Goal: Check status: Check status

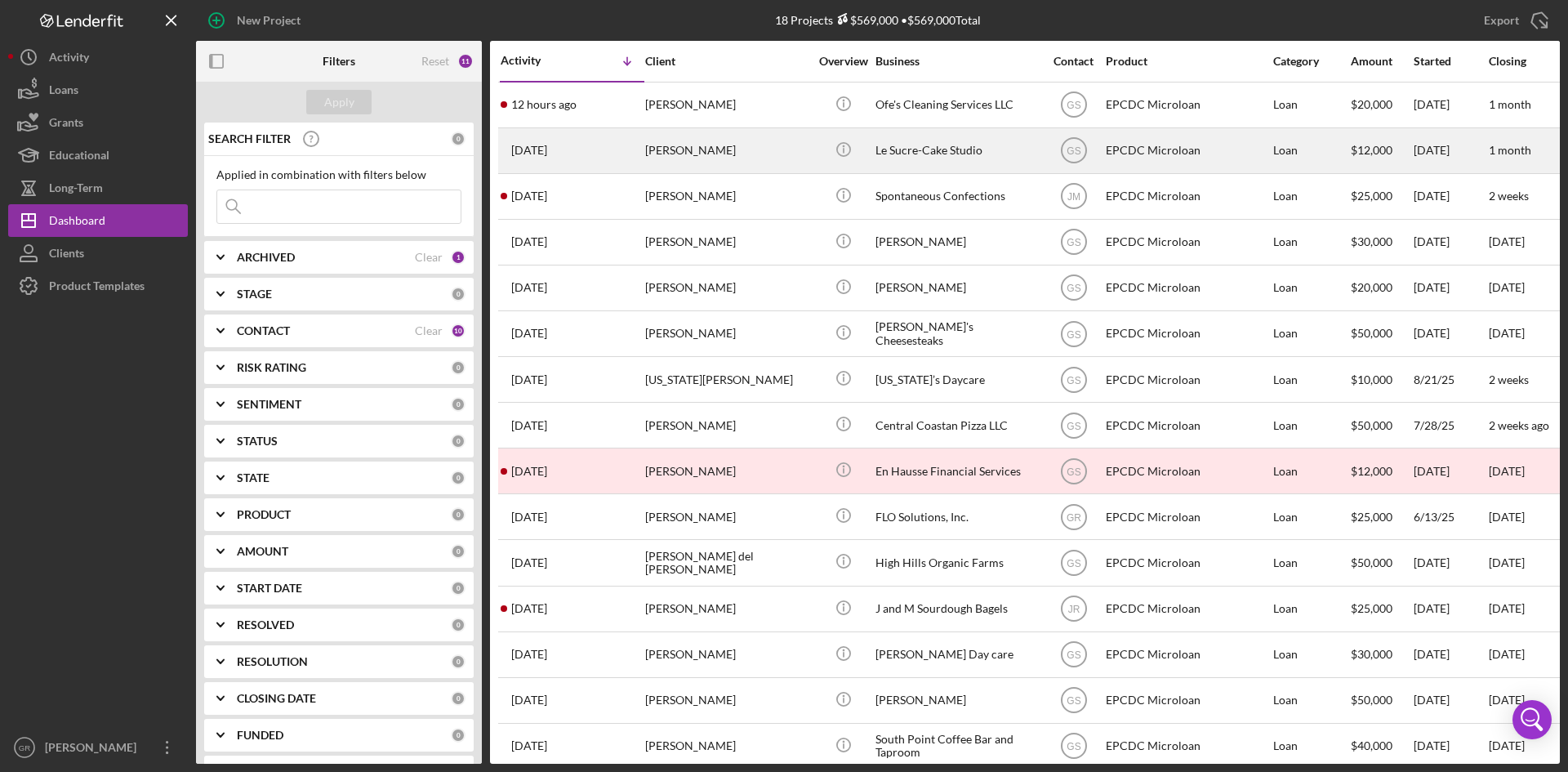
click at [764, 155] on div "[PERSON_NAME]" at bounding box center [727, 150] width 164 height 43
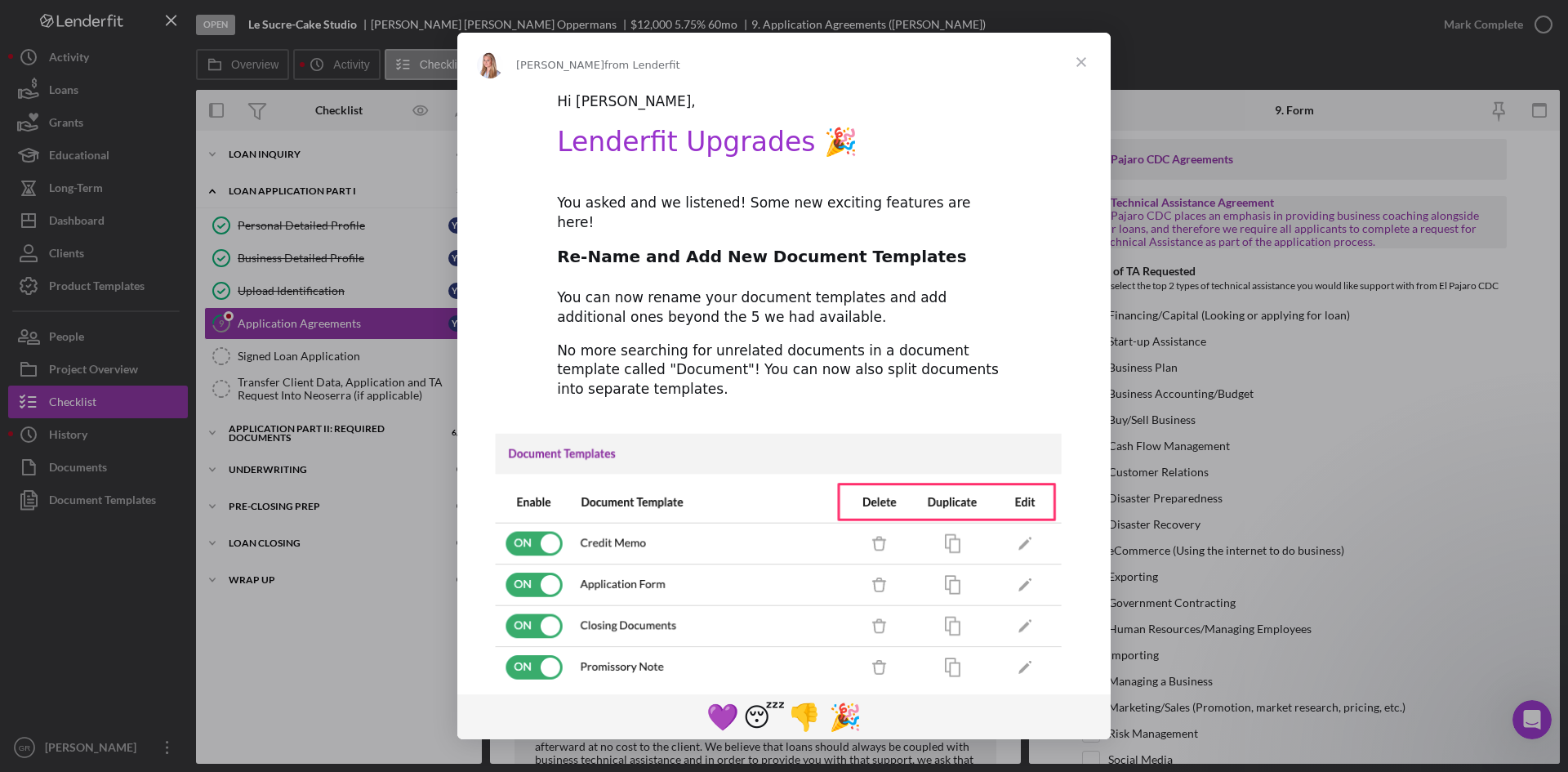
click at [1081, 63] on span "Close" at bounding box center [1081, 62] width 59 height 59
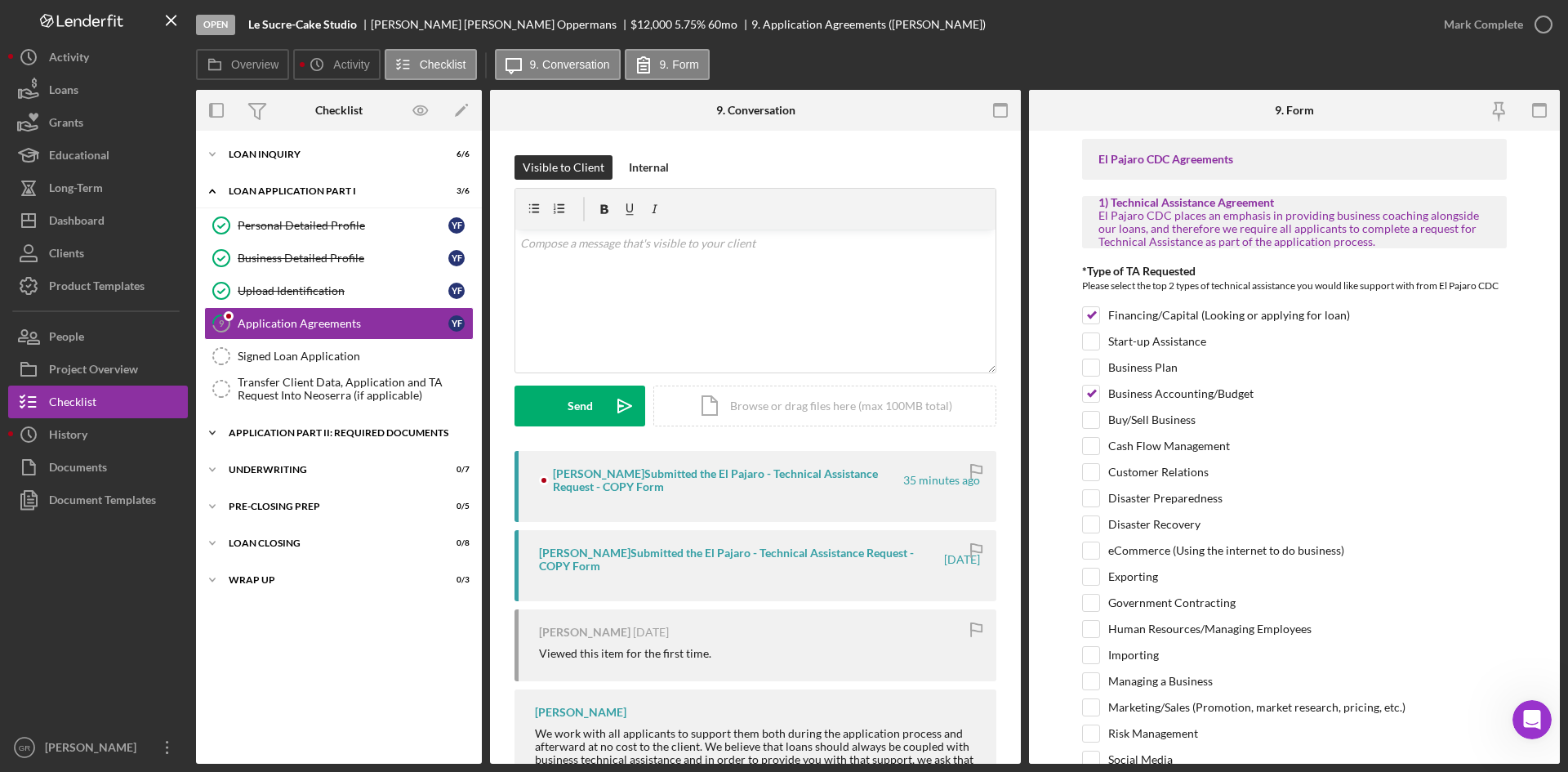
click at [365, 425] on div "Icon/Expander Application Part II: Required Documents 6 / 20" at bounding box center [339, 433] width 286 height 33
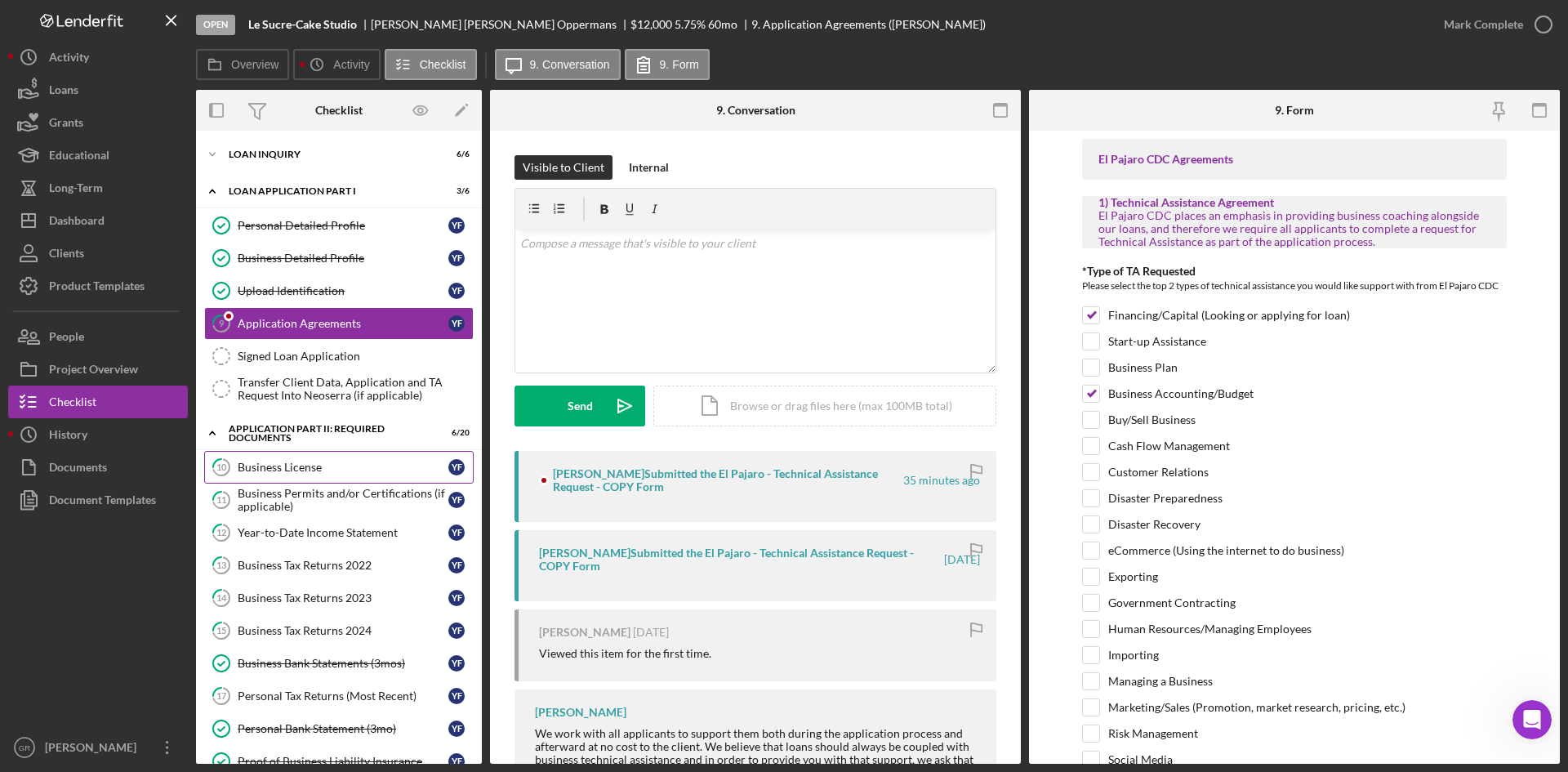
click at [369, 477] on link "10 Business License Y F" at bounding box center [339, 467] width 269 height 33
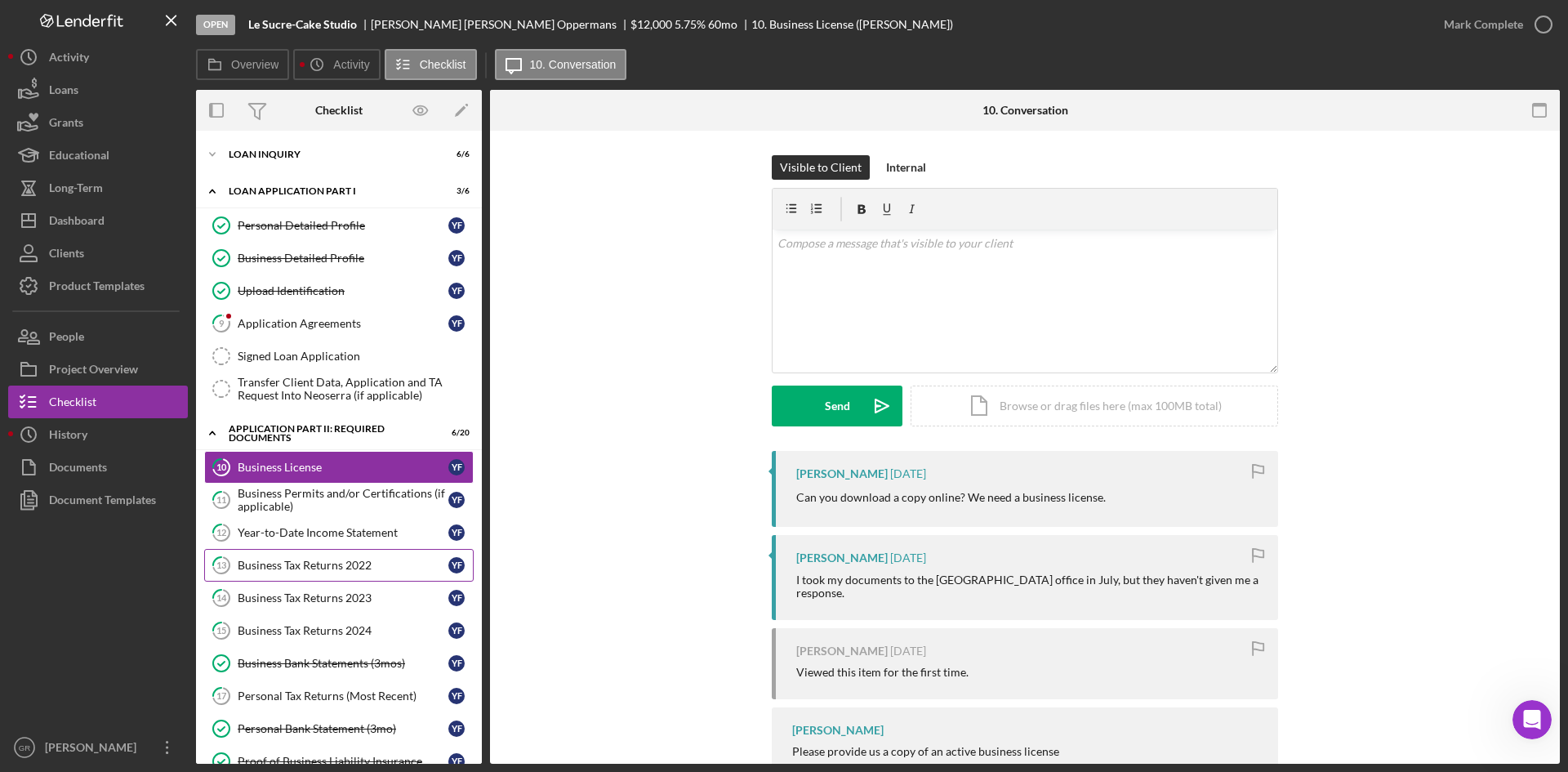
click at [369, 548] on link "12 Year-to-Date Income Statement Y F" at bounding box center [339, 532] width 269 height 33
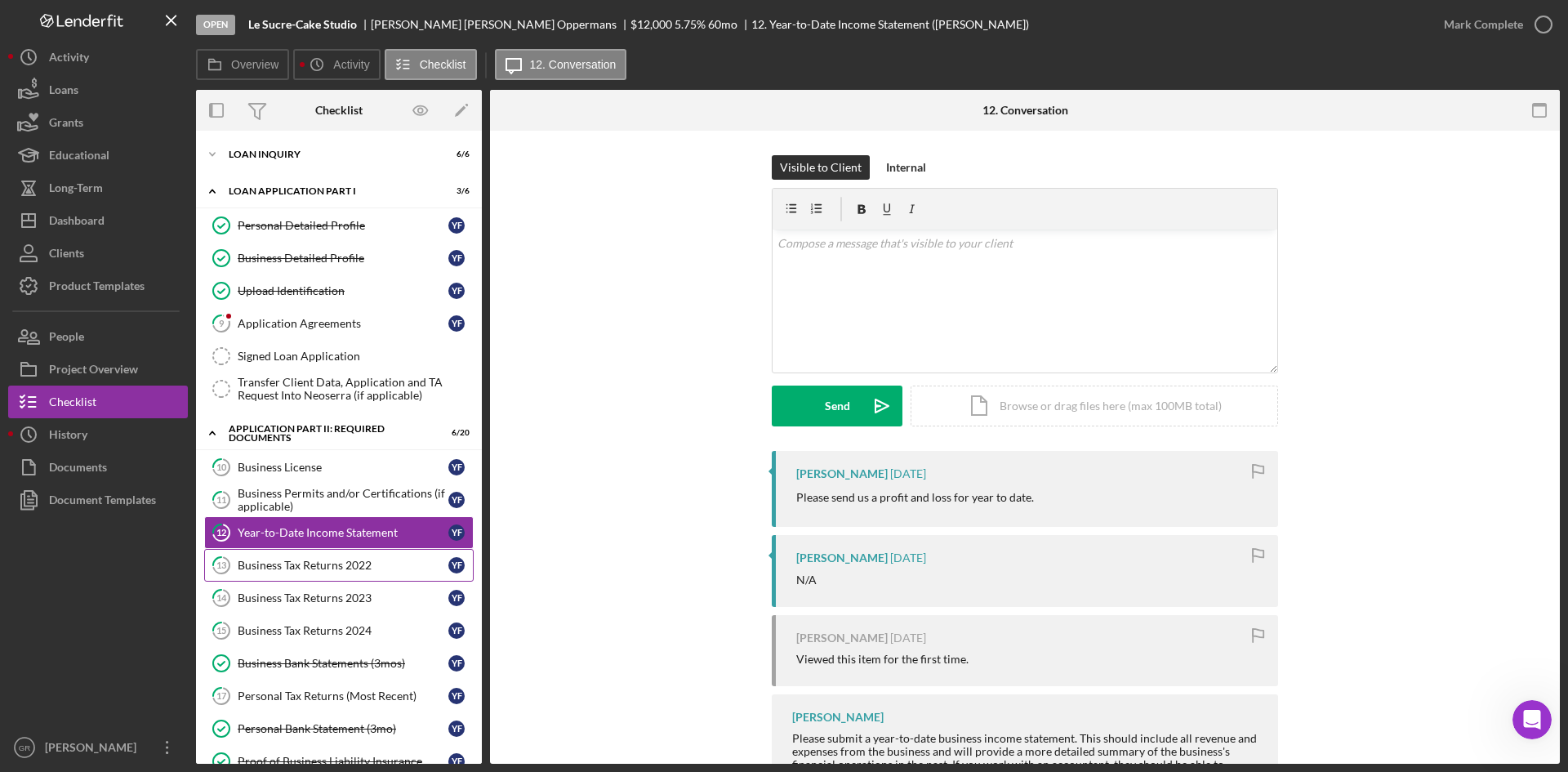
click at [362, 571] on div "Business Tax Returns 2022" at bounding box center [343, 565] width 211 height 13
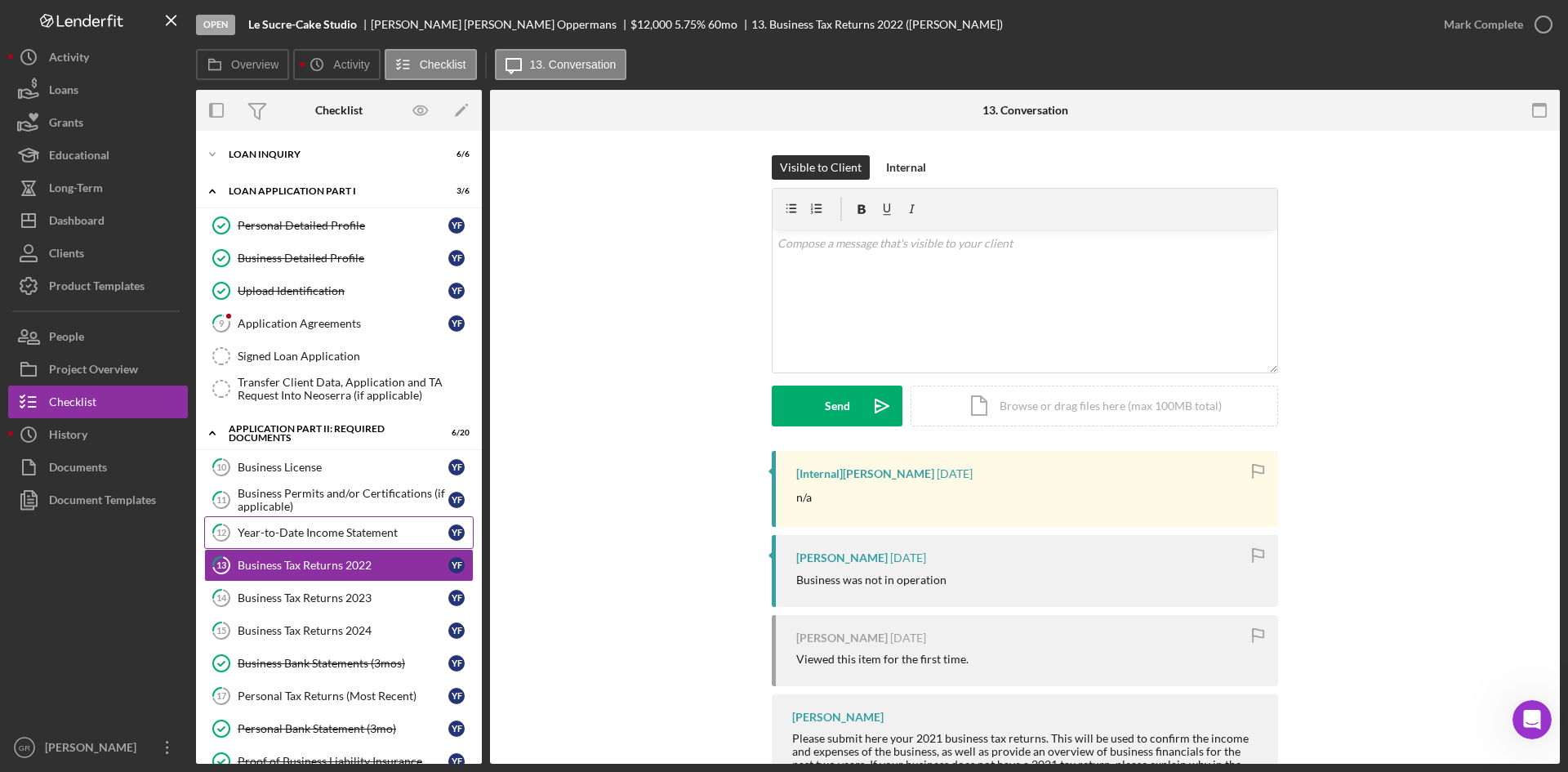
click at [301, 517] on link "12 Year-to-Date Income Statement Y F" at bounding box center [339, 532] width 269 height 33
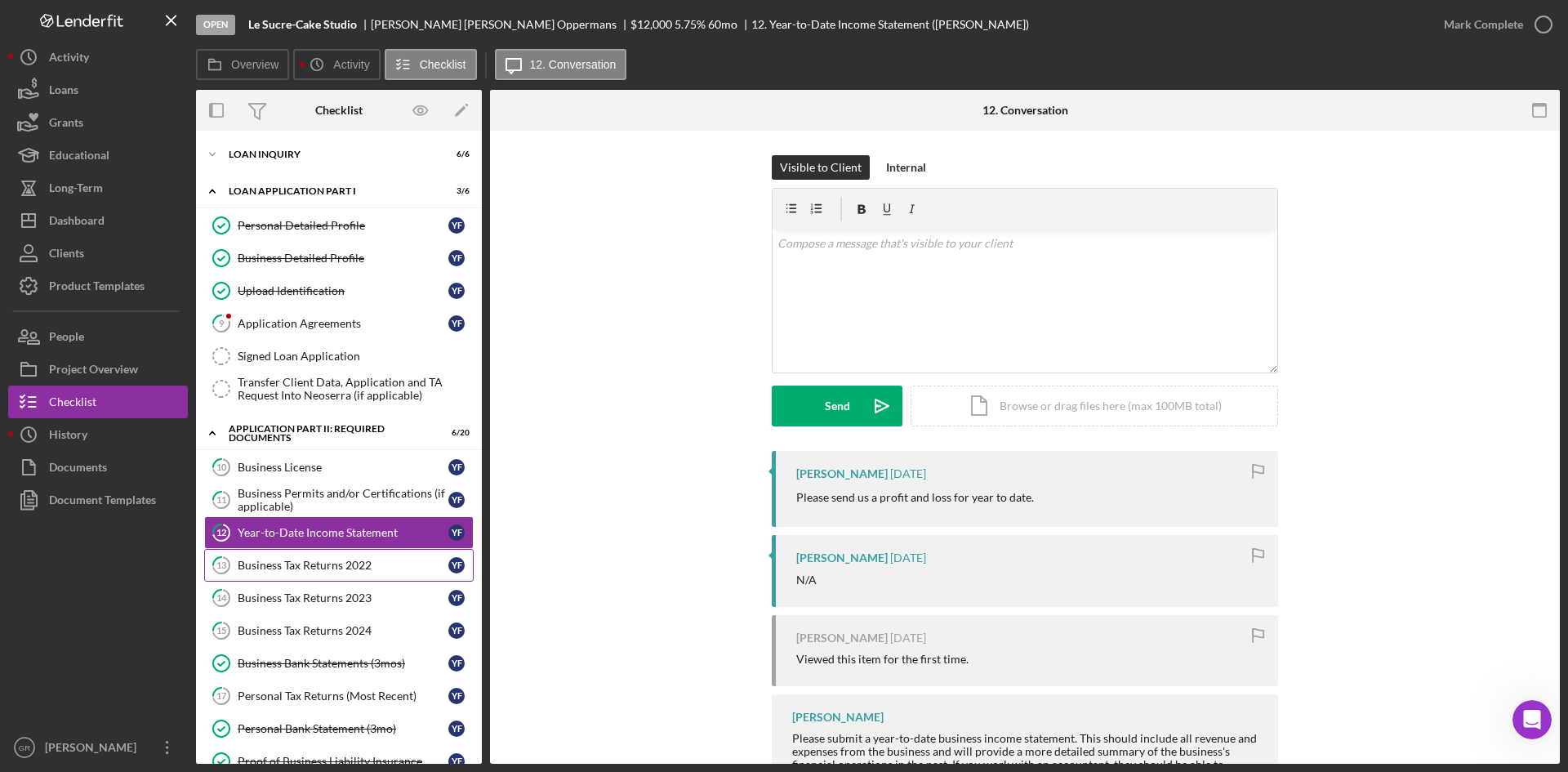
click at [309, 560] on div "Business Tax Returns 2022" at bounding box center [343, 565] width 211 height 13
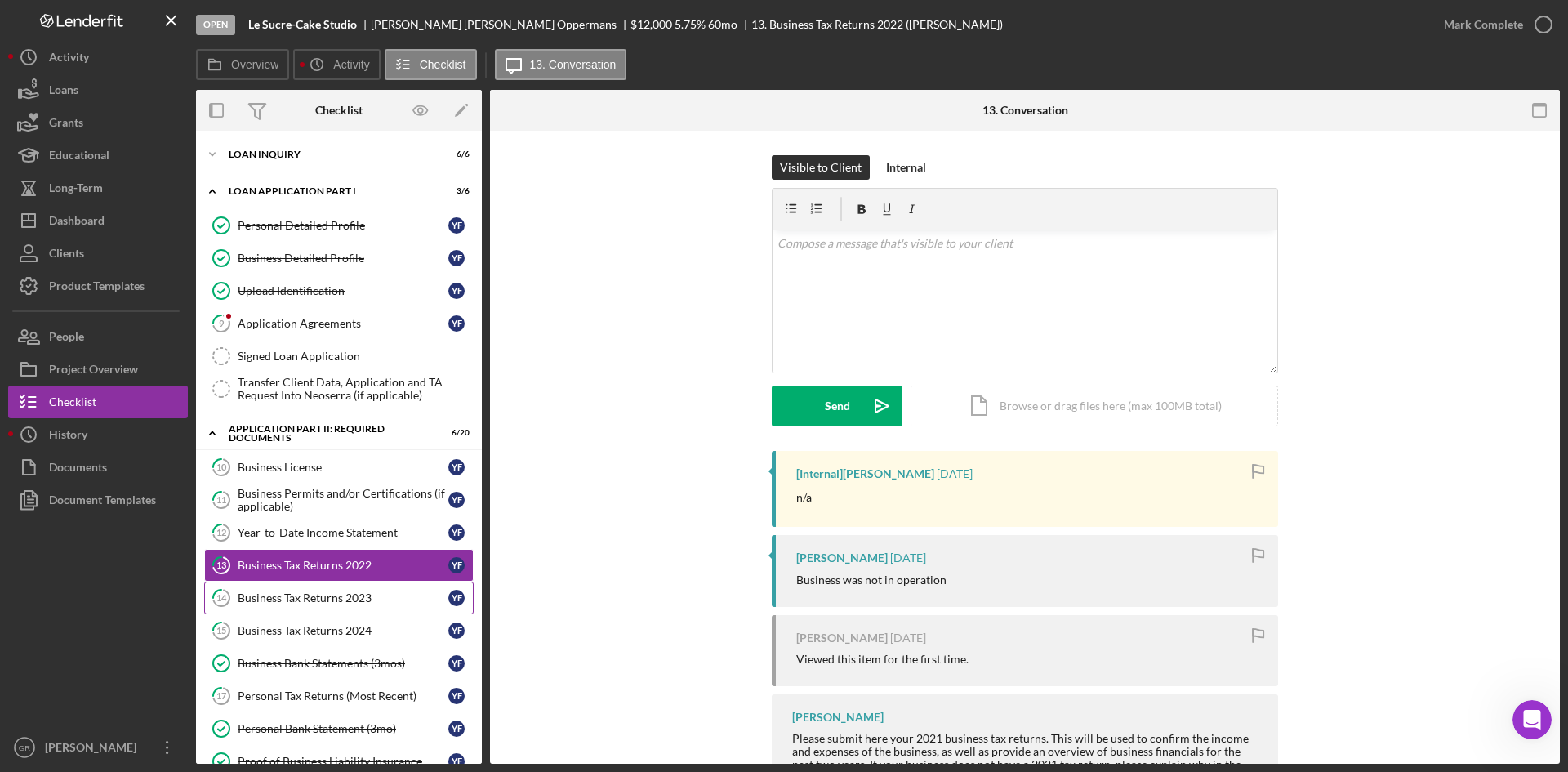
click at [315, 589] on link "14 Business Tax Returns 2023 Y F" at bounding box center [339, 598] width 269 height 33
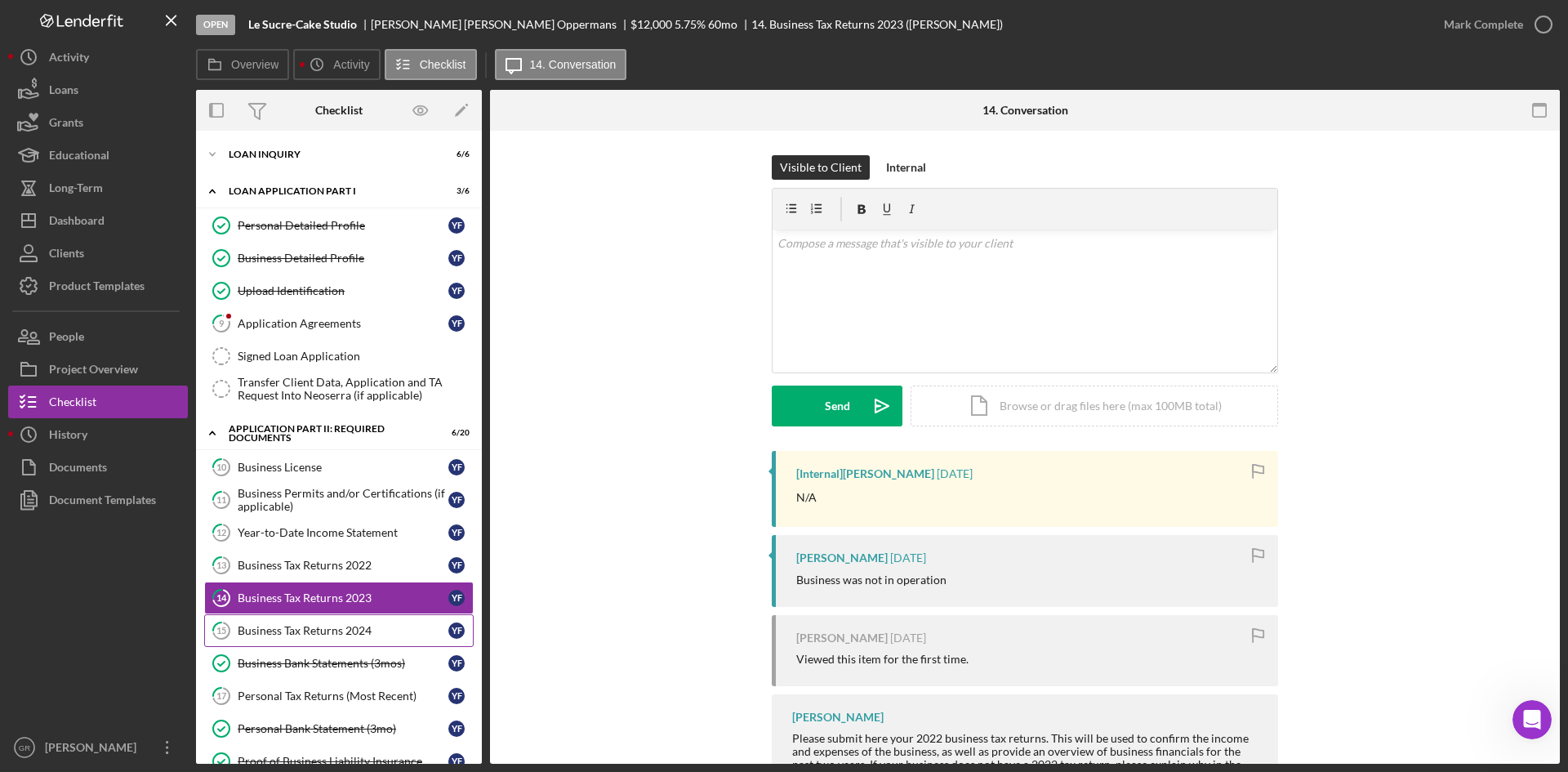
click at [328, 625] on div "Business Tax Returns 2024" at bounding box center [343, 631] width 211 height 13
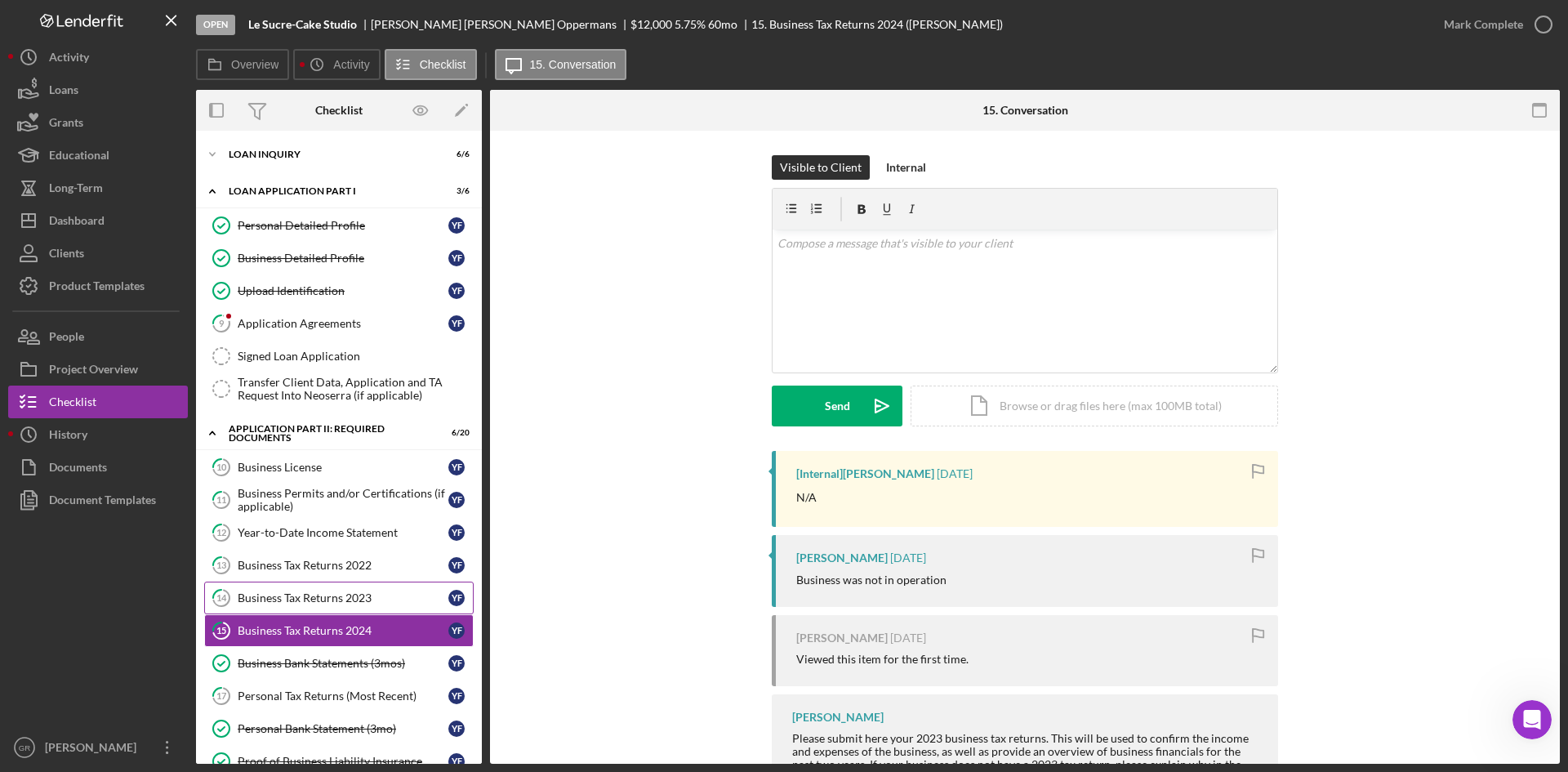
click at [330, 594] on div "Business Tax Returns 2023" at bounding box center [343, 598] width 211 height 13
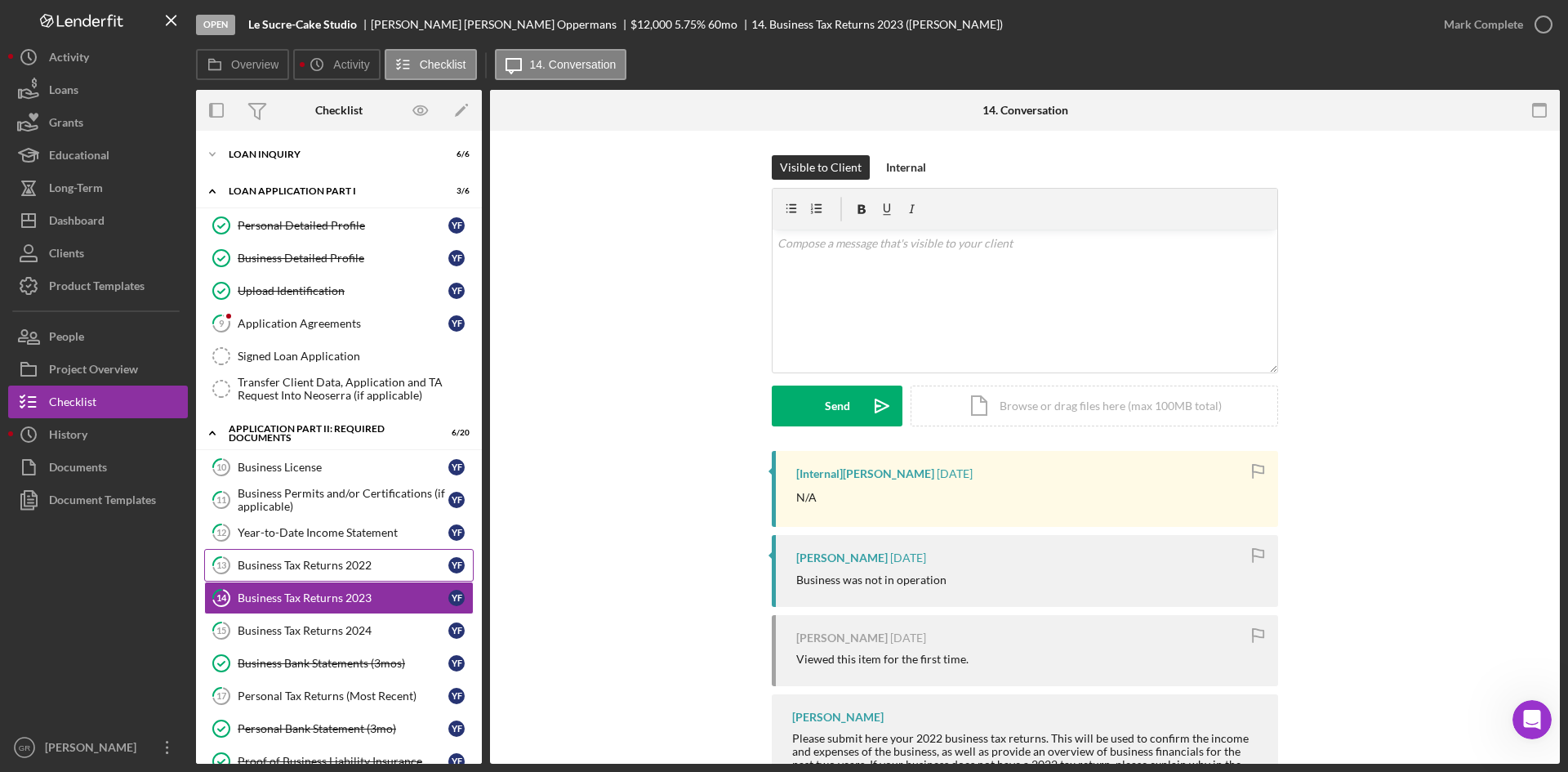
click at [330, 572] on div "Business Tax Returns 2022" at bounding box center [343, 565] width 211 height 13
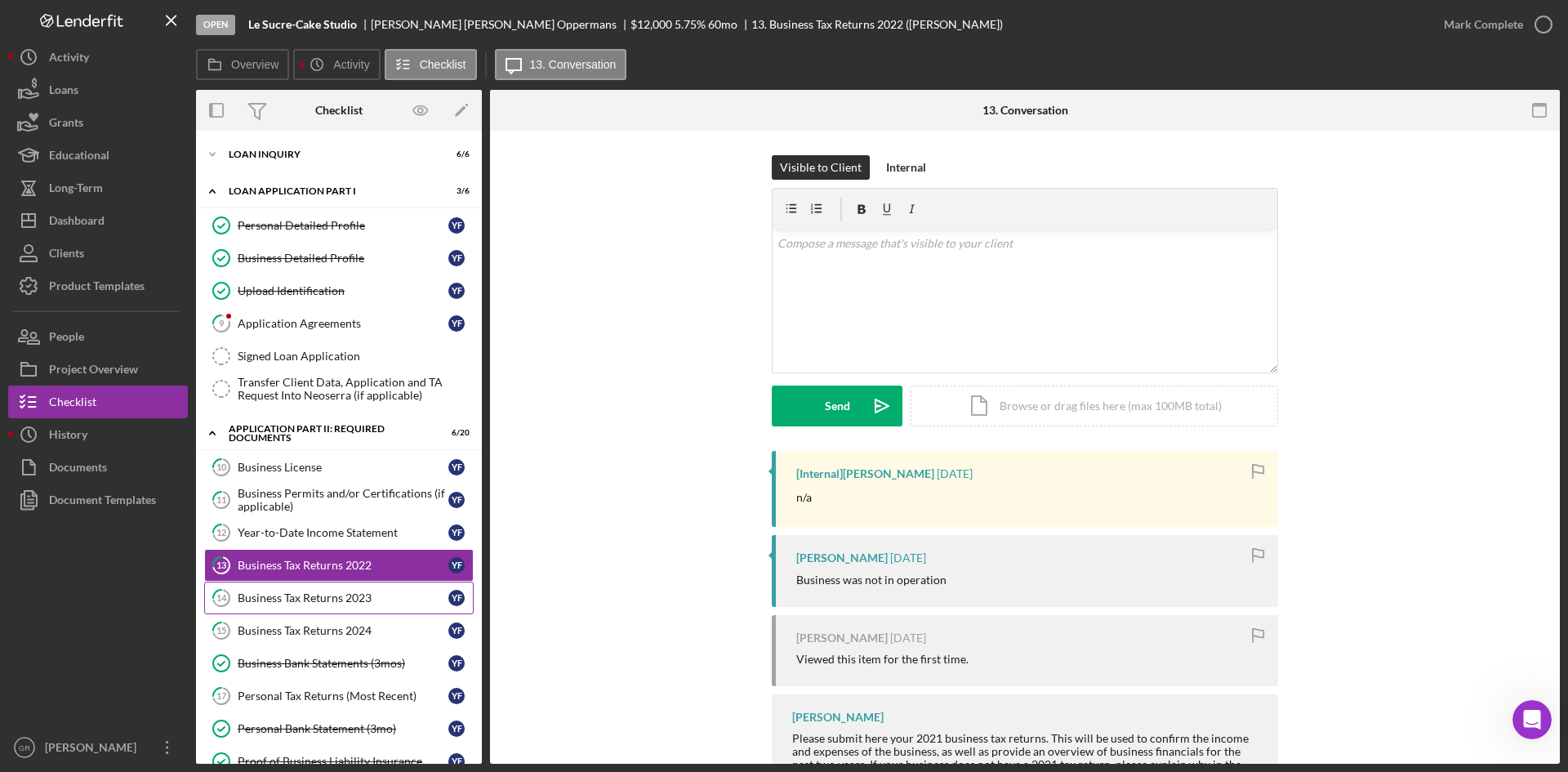
click at [333, 591] on div "Business Tax Returns 2023" at bounding box center [343, 598] width 211 height 13
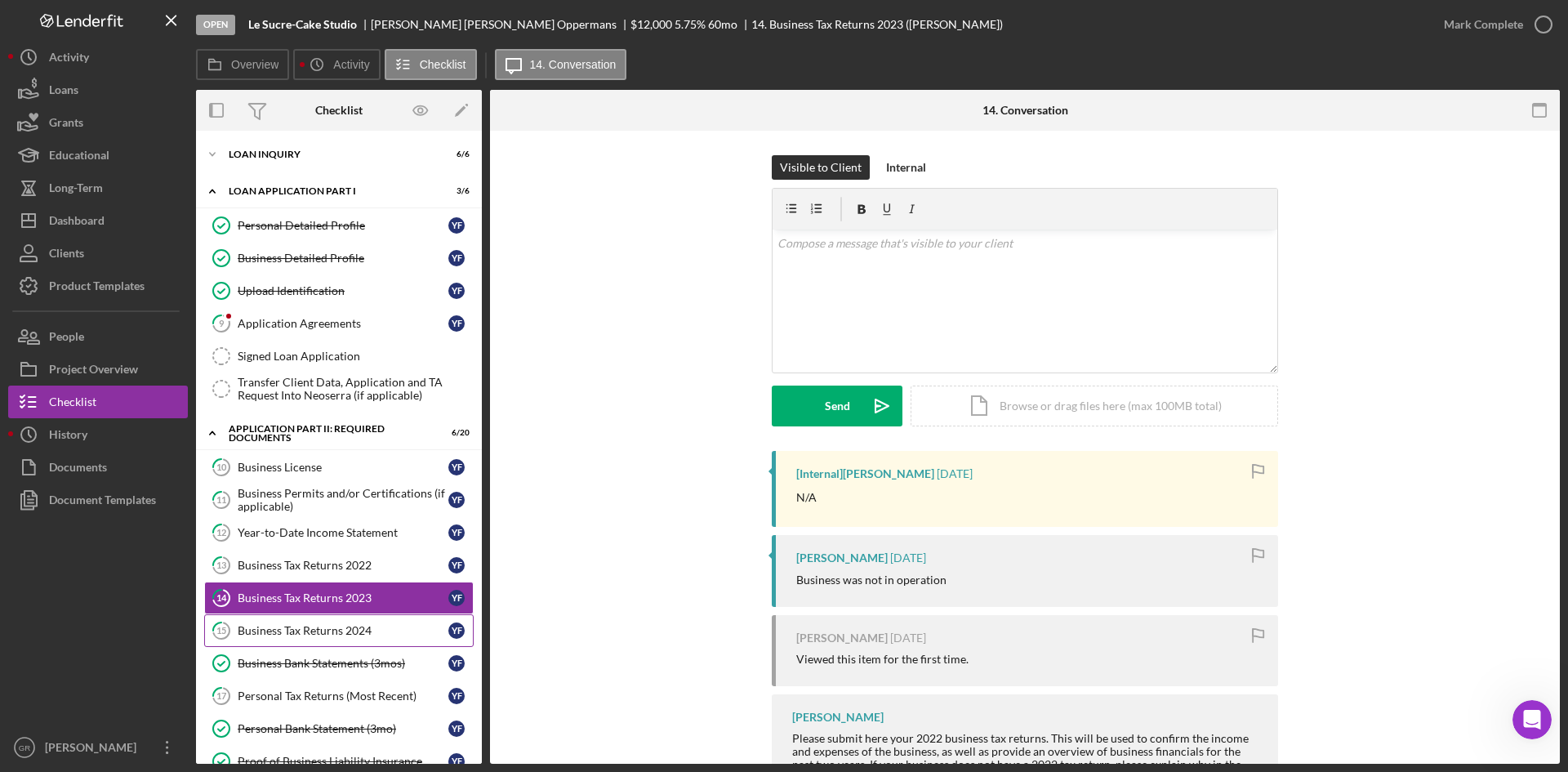
click at [336, 636] on div "Business Tax Returns 2024" at bounding box center [343, 631] width 211 height 13
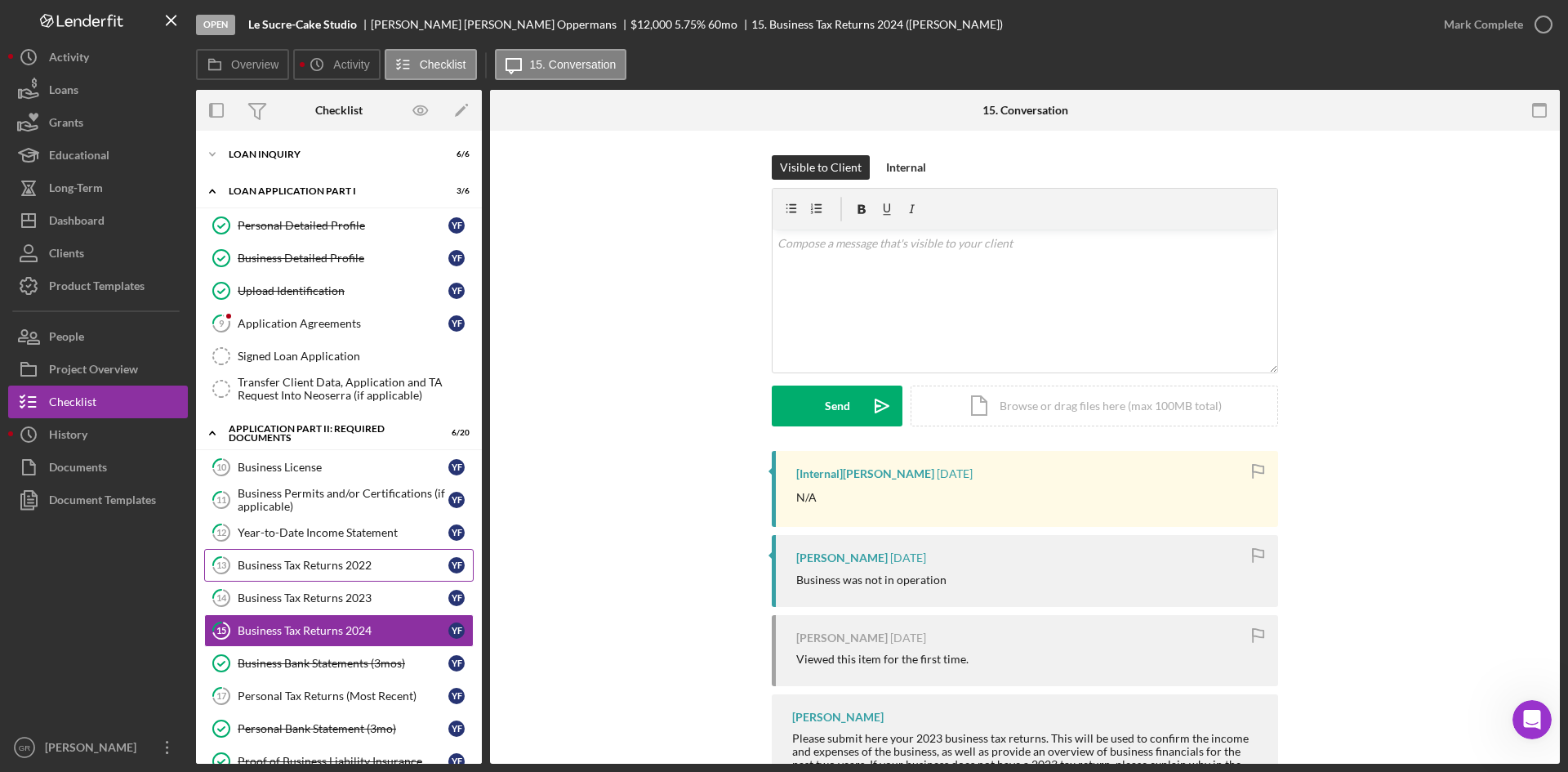
click at [338, 572] on link "13 Business Tax Returns 2022 Y F" at bounding box center [339, 565] width 269 height 33
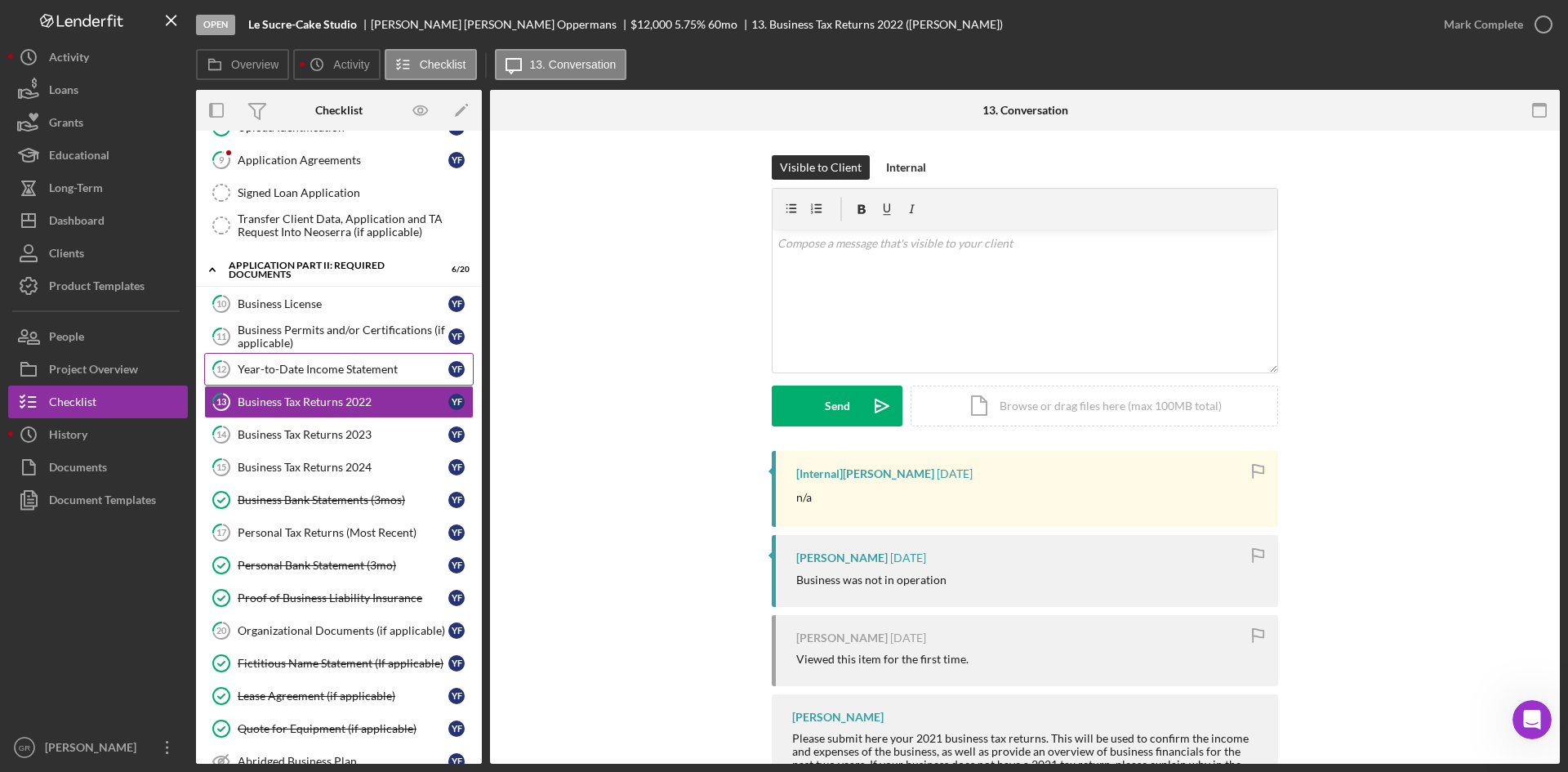
click at [344, 371] on div "Year-to-Date Income Statement" at bounding box center [343, 369] width 211 height 13
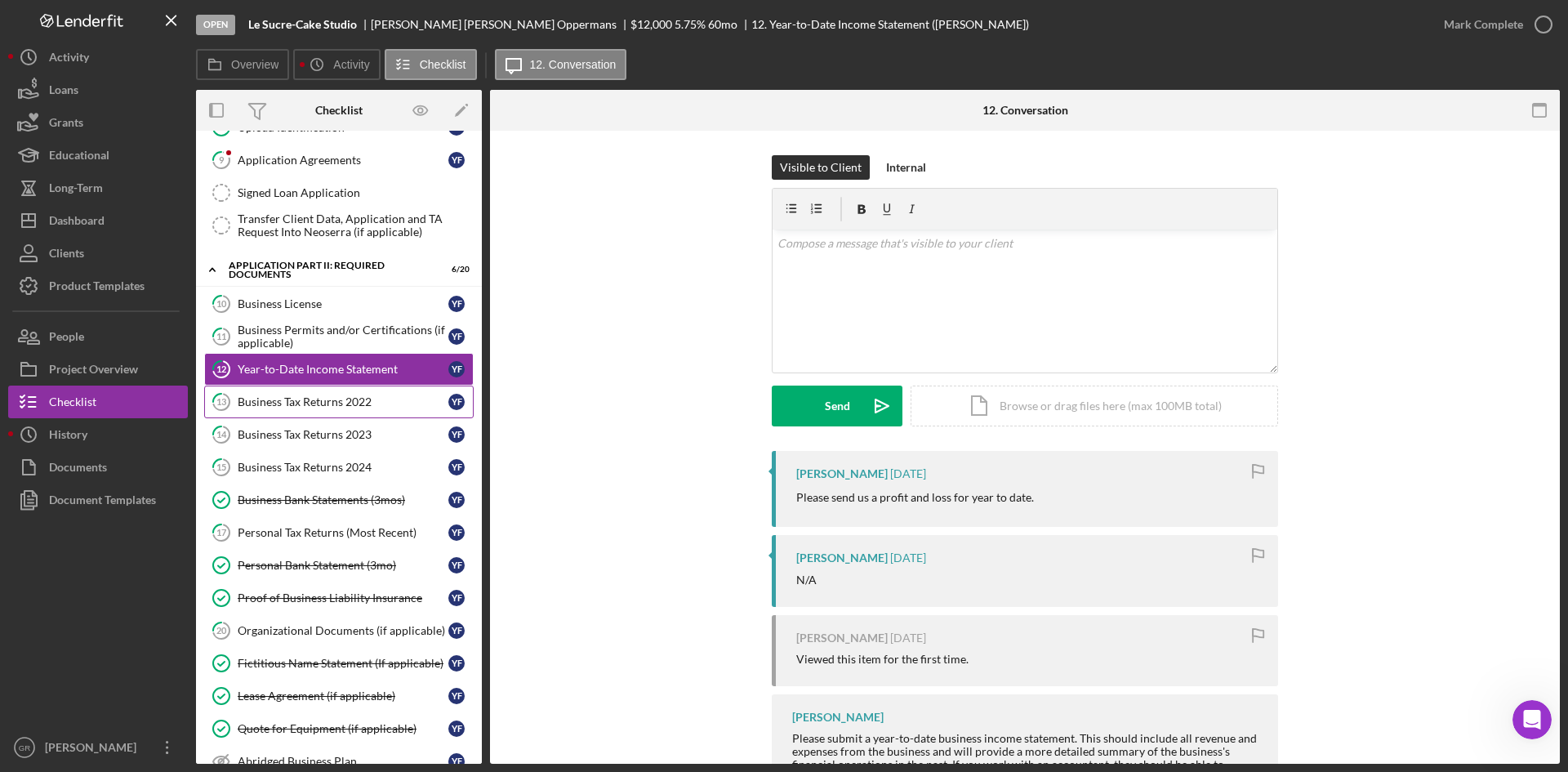
click at [354, 410] on link "13 Business Tax Returns 2022 Y F" at bounding box center [339, 402] width 269 height 33
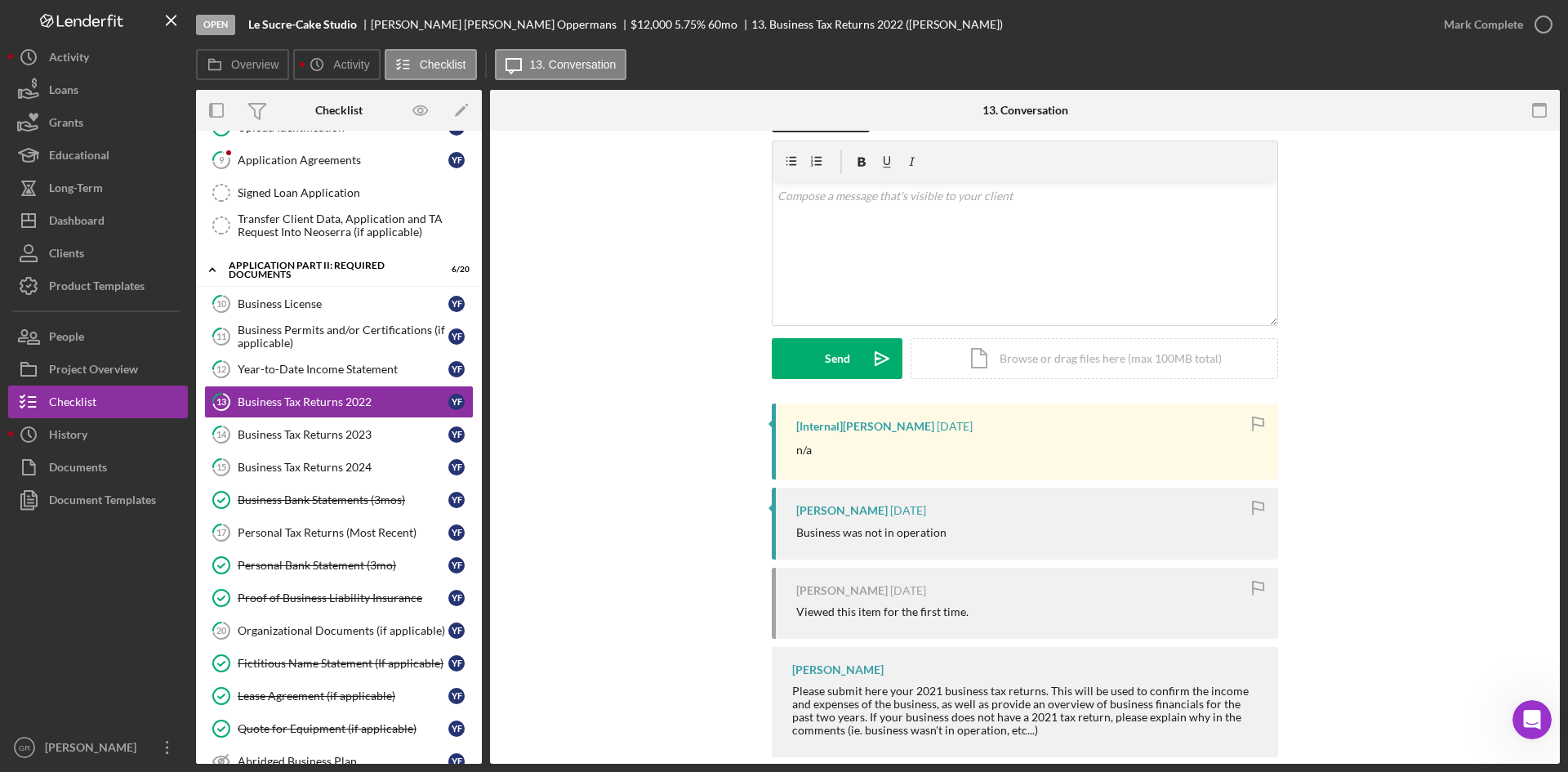
scroll to position [74, 0]
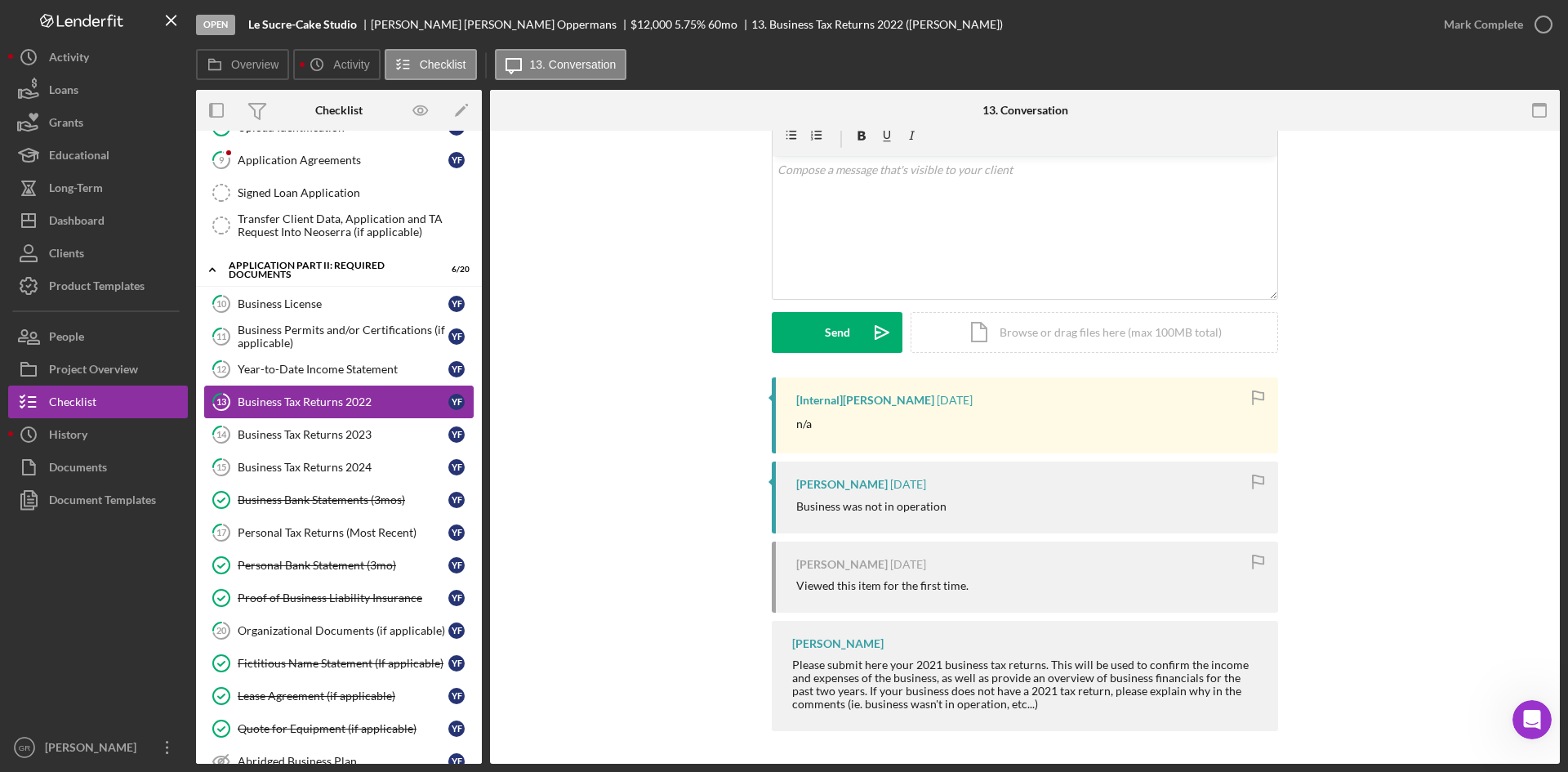
click at [353, 400] on div "Business Tax Returns 2022" at bounding box center [343, 402] width 211 height 13
click at [315, 464] on div "Business Tax Returns 2024" at bounding box center [343, 467] width 211 height 13
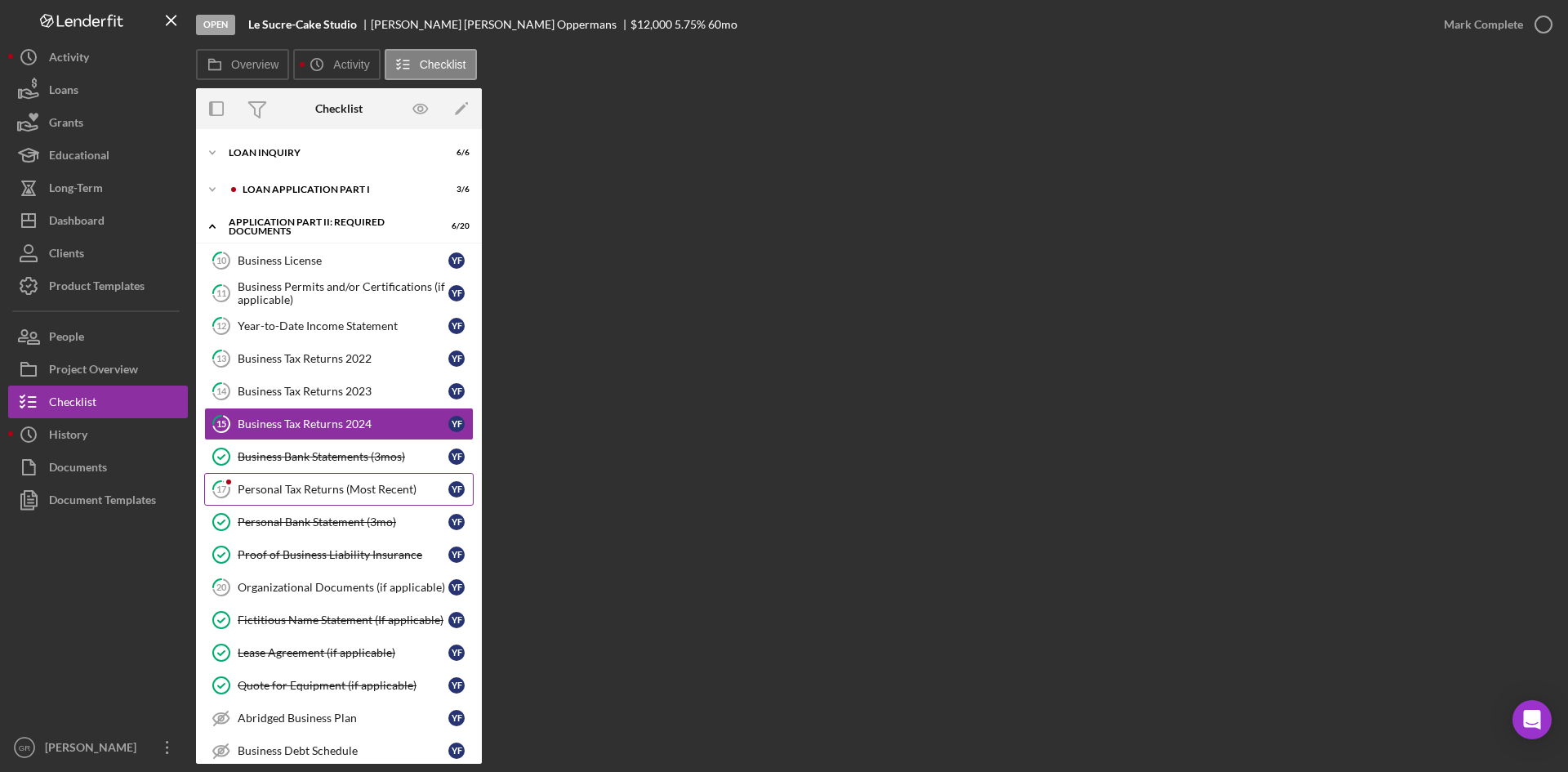
click at [323, 490] on div "Personal Tax Returns (Most Recent)" at bounding box center [343, 489] width 211 height 13
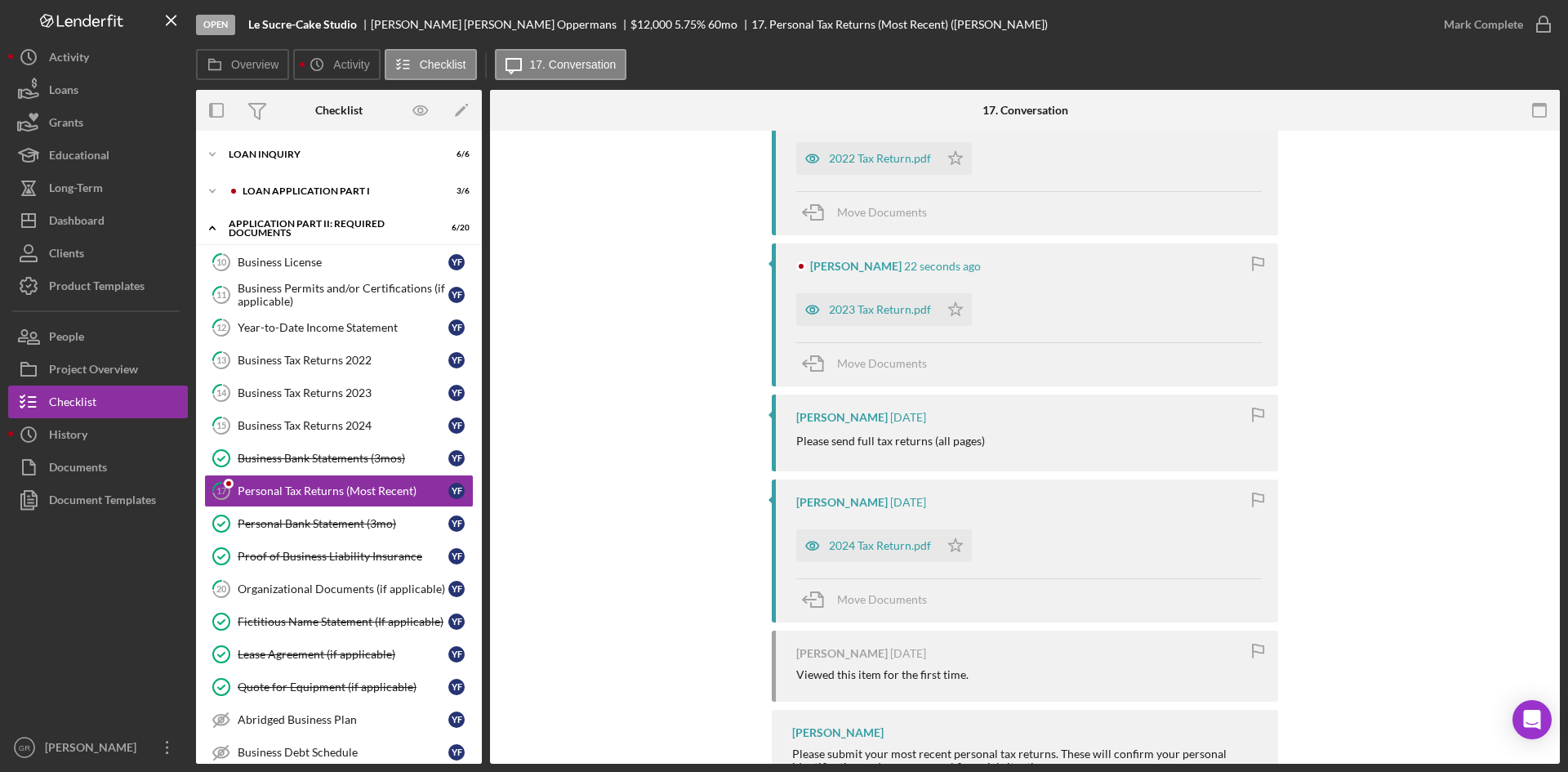
scroll to position [408, 0]
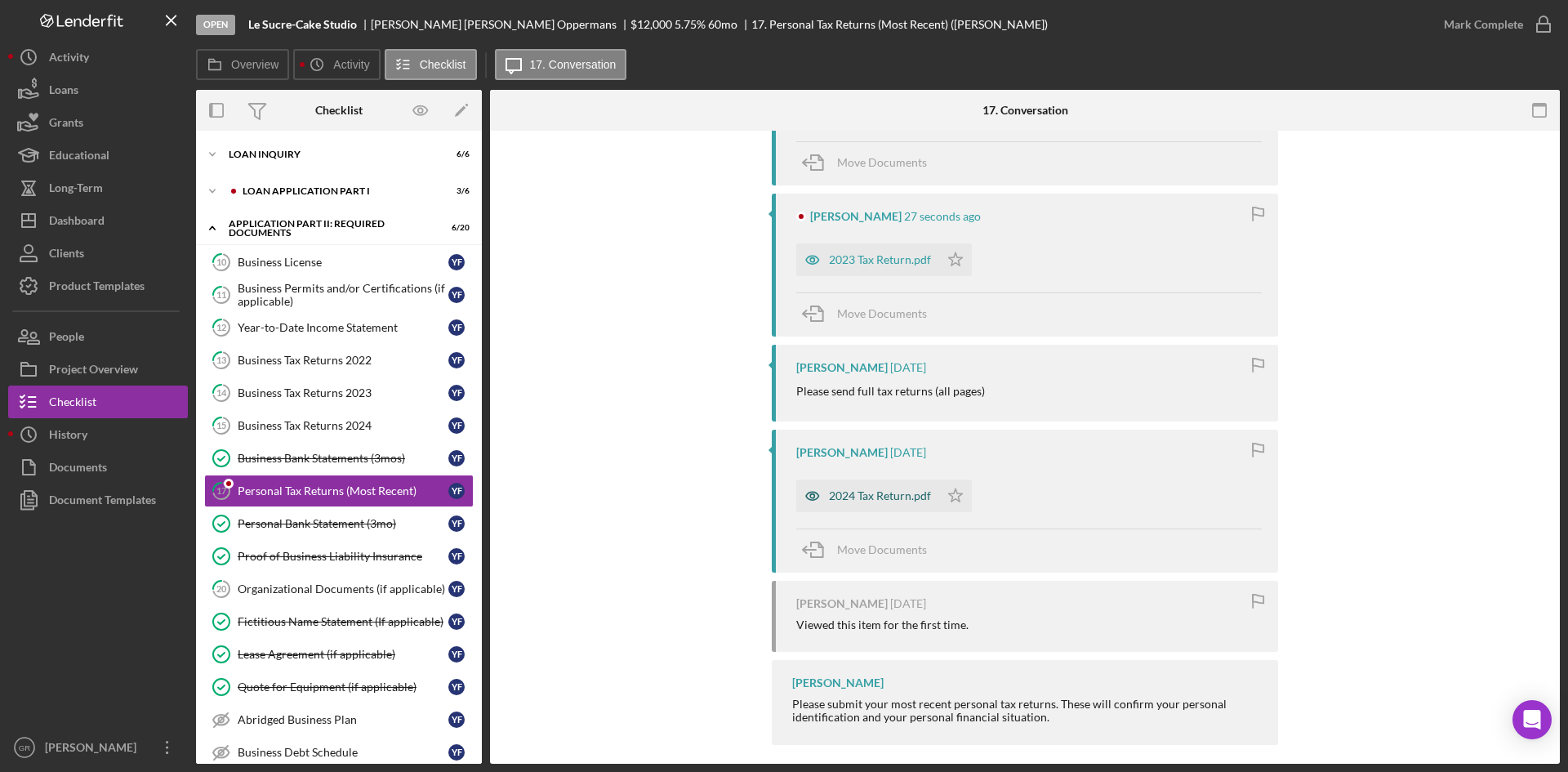
click at [844, 498] on div "2024 Tax Return.pdf" at bounding box center [880, 496] width 102 height 13
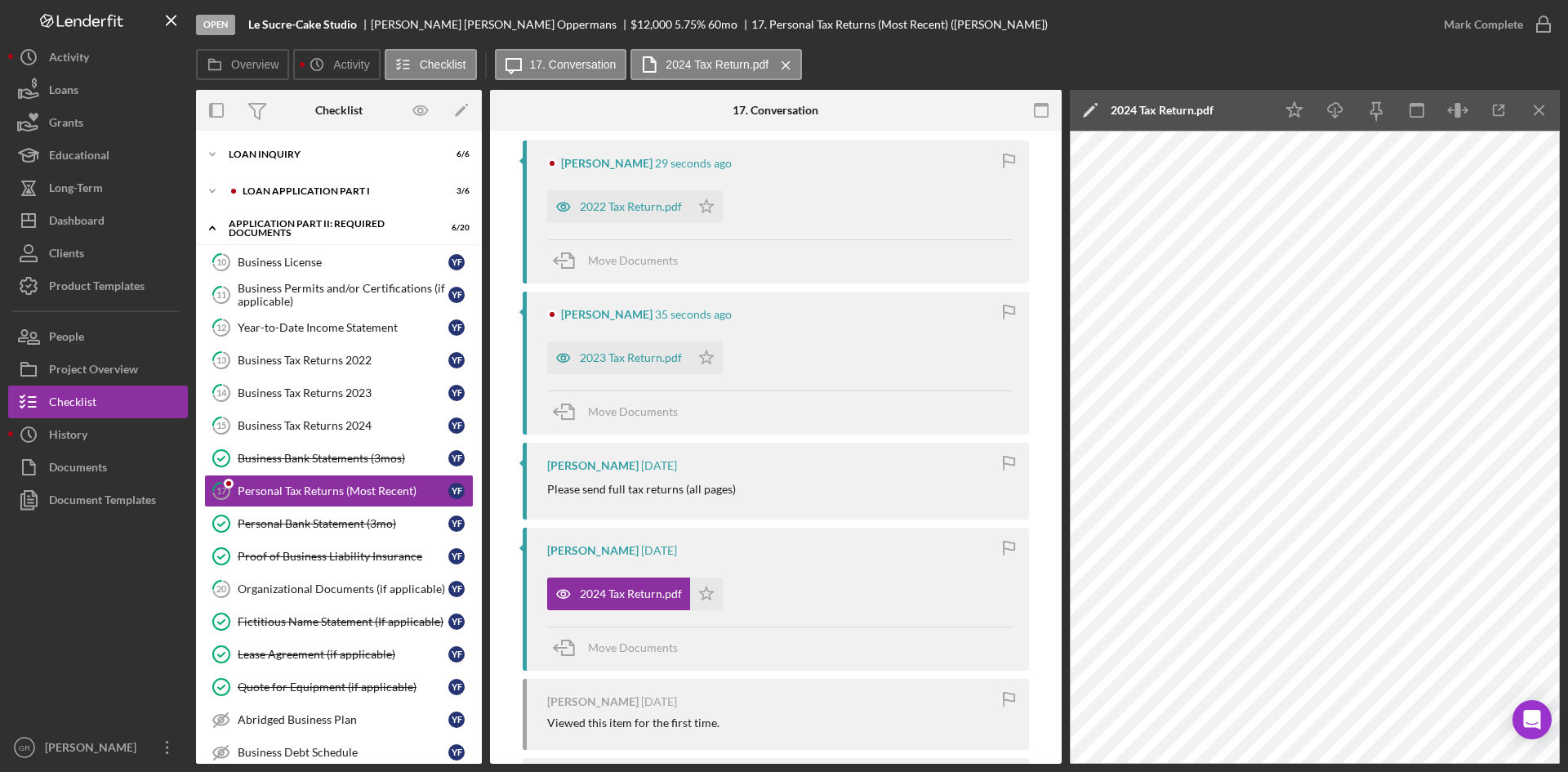
scroll to position [326, 0]
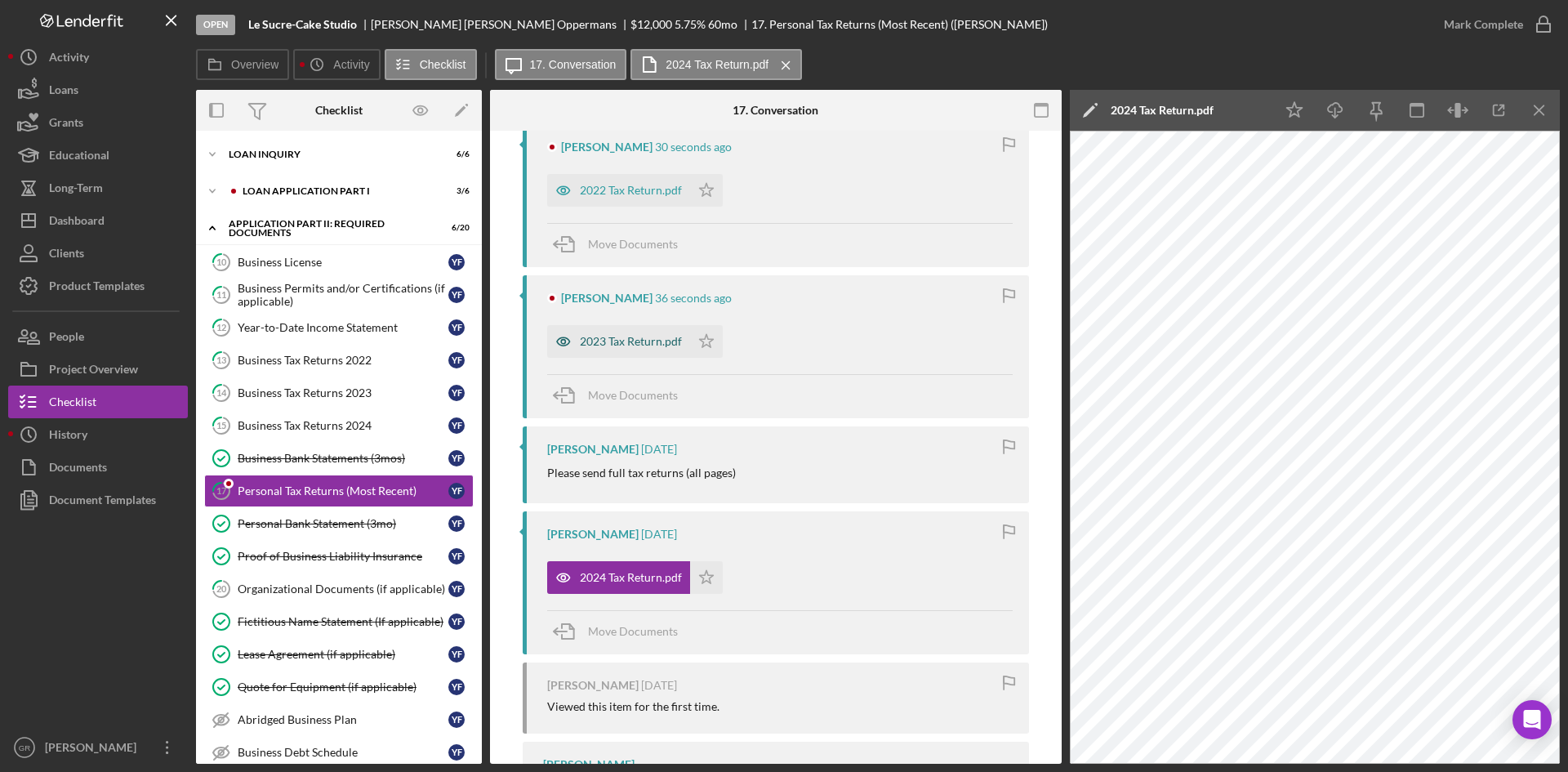
click at [612, 345] on div "2023 Tax Return.pdf" at bounding box center [631, 341] width 102 height 13
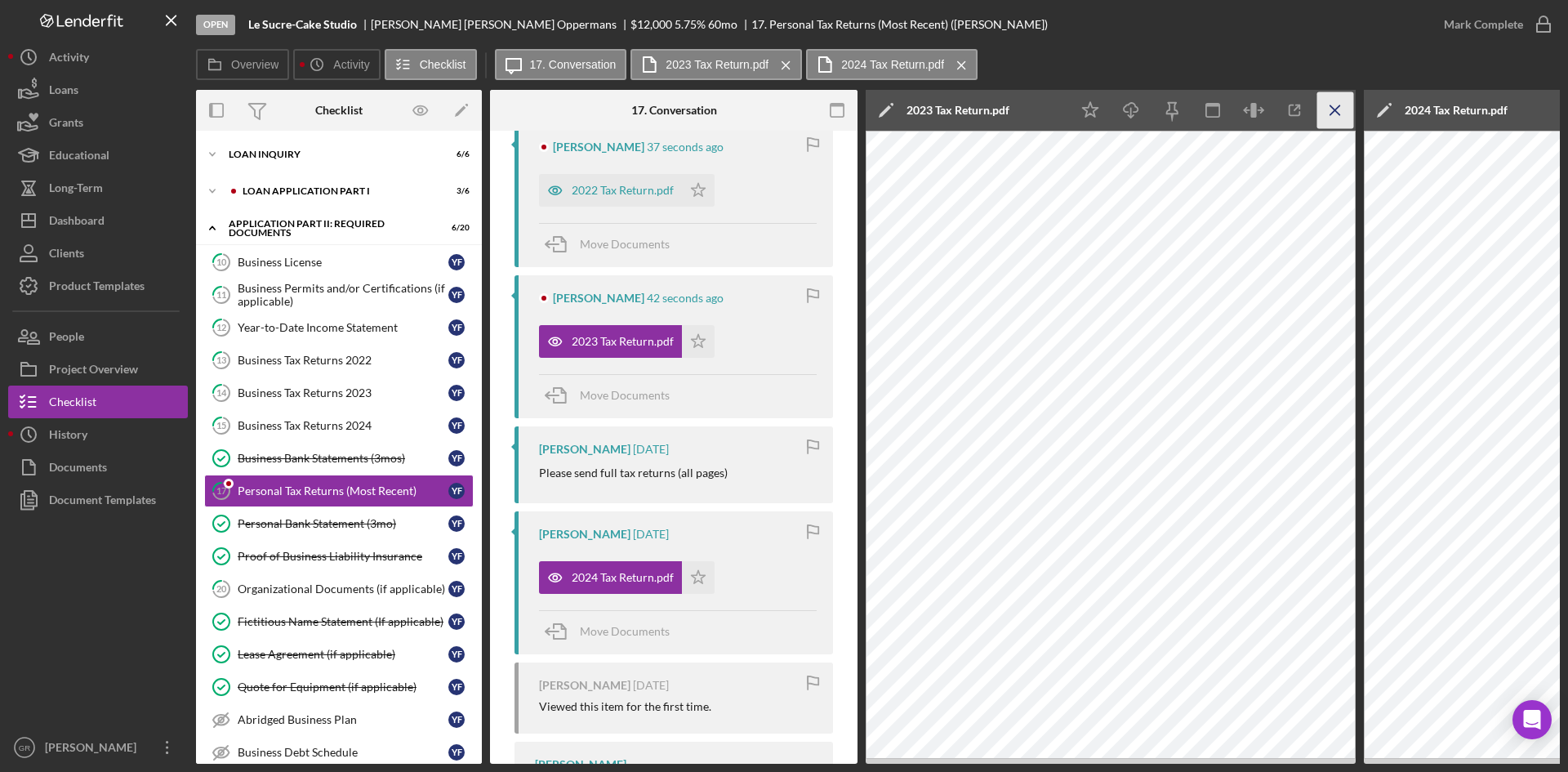
click at [1331, 114] on line "button" at bounding box center [1335, 109] width 9 height 9
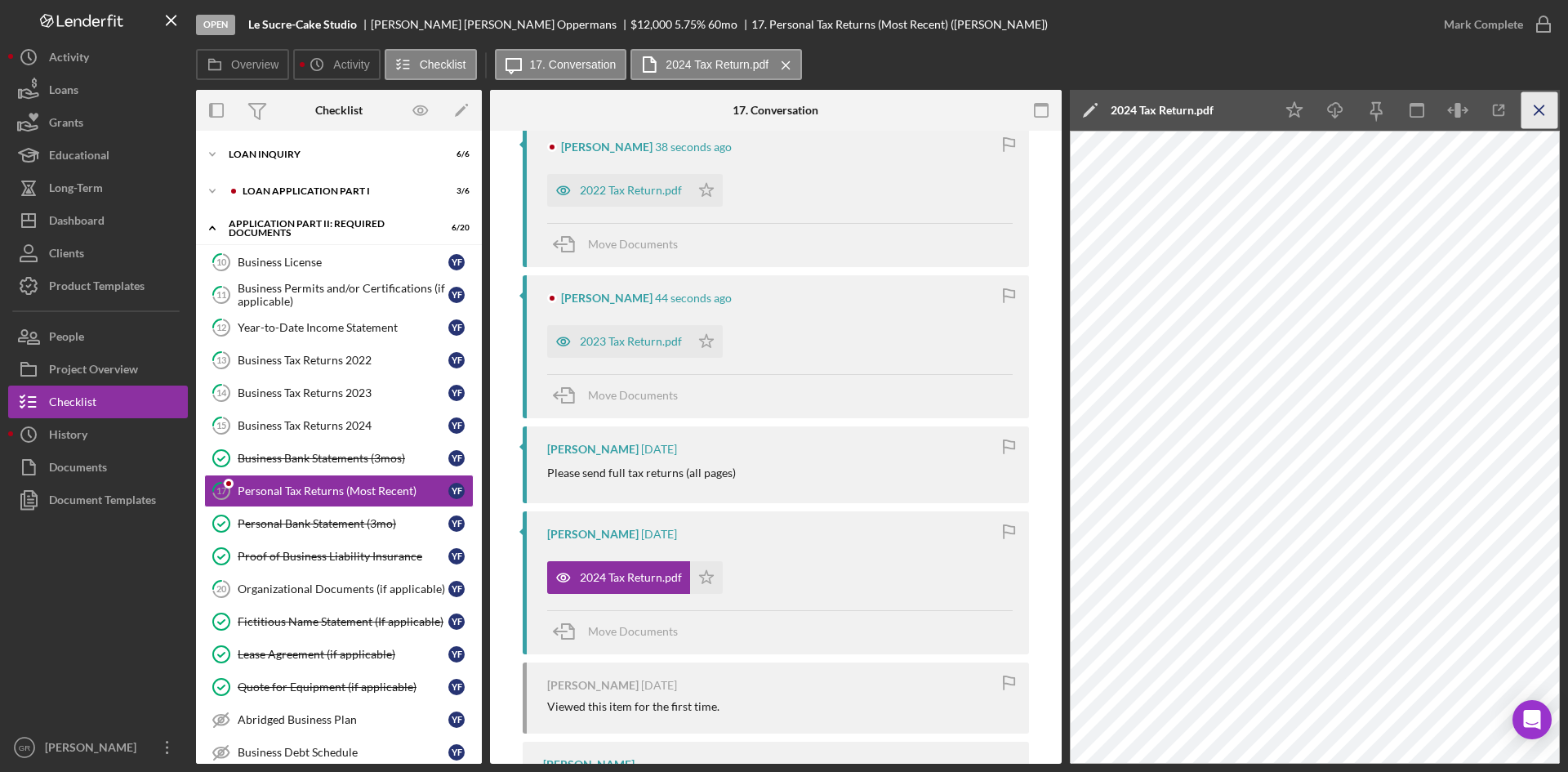
click at [1532, 110] on icon "Icon/Menu Close" at bounding box center [1540, 111] width 36 height 36
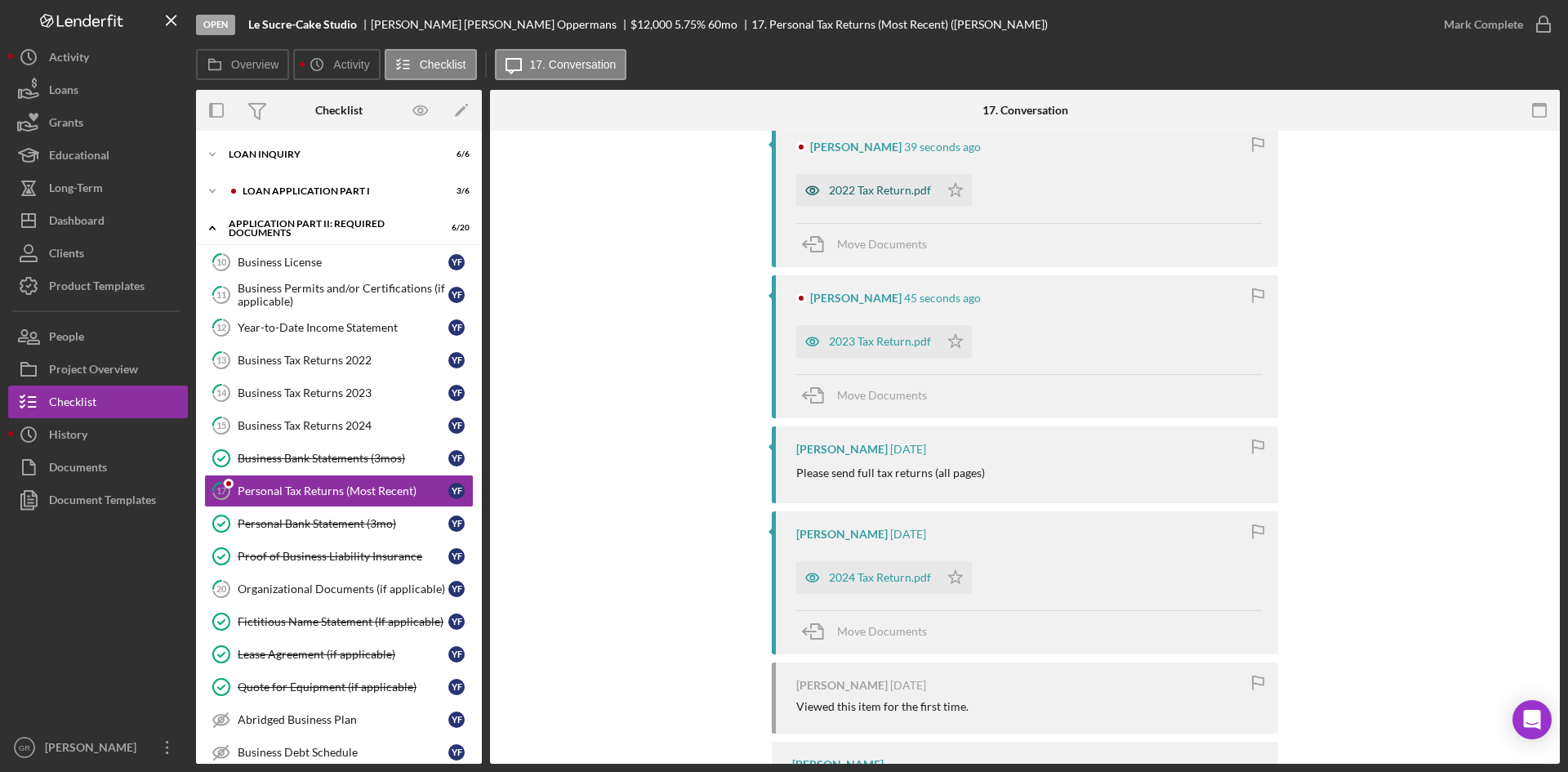
click at [881, 186] on div "2022 Tax Return.pdf" at bounding box center [880, 190] width 102 height 13
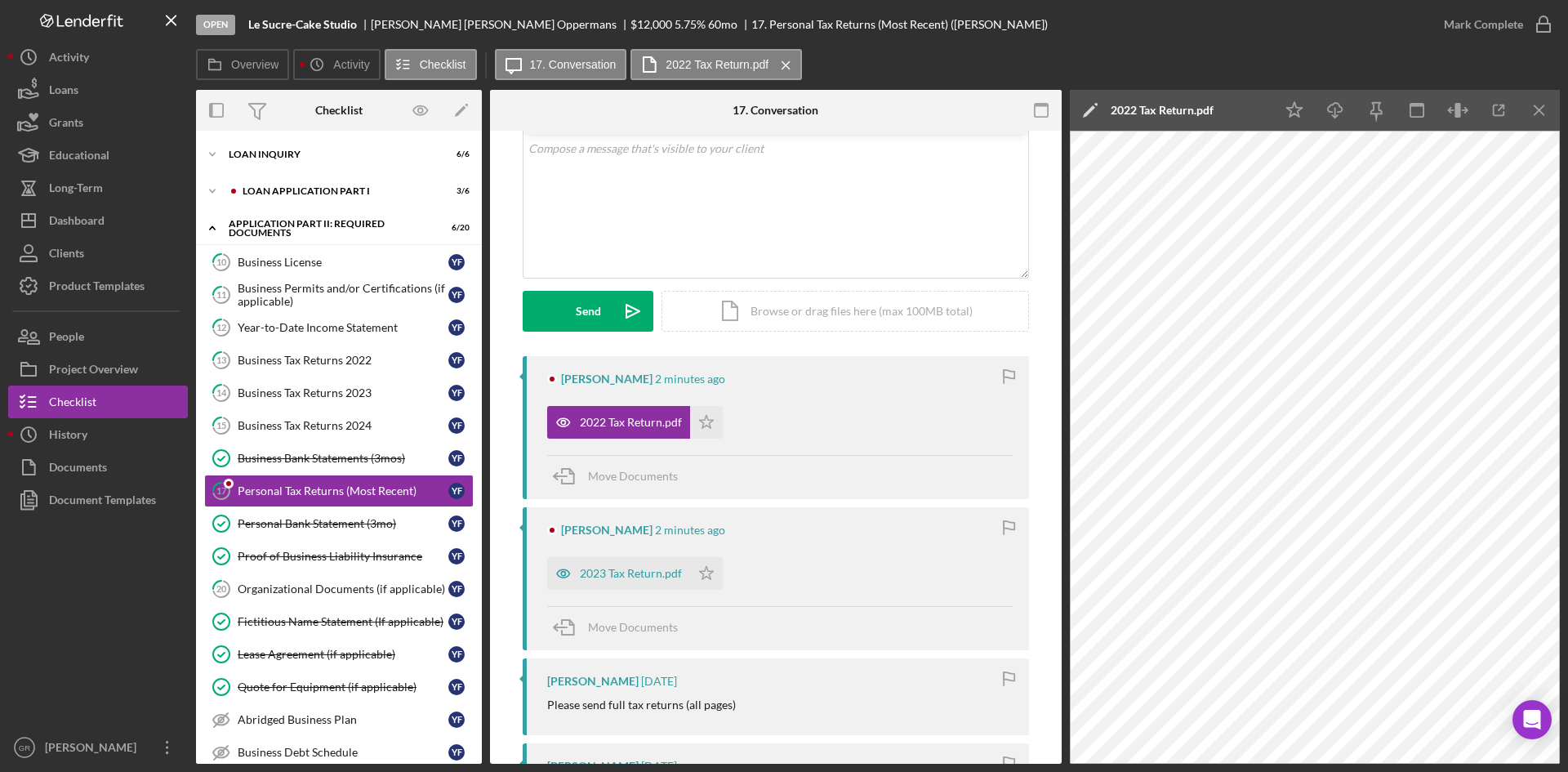
scroll to position [0, 0]
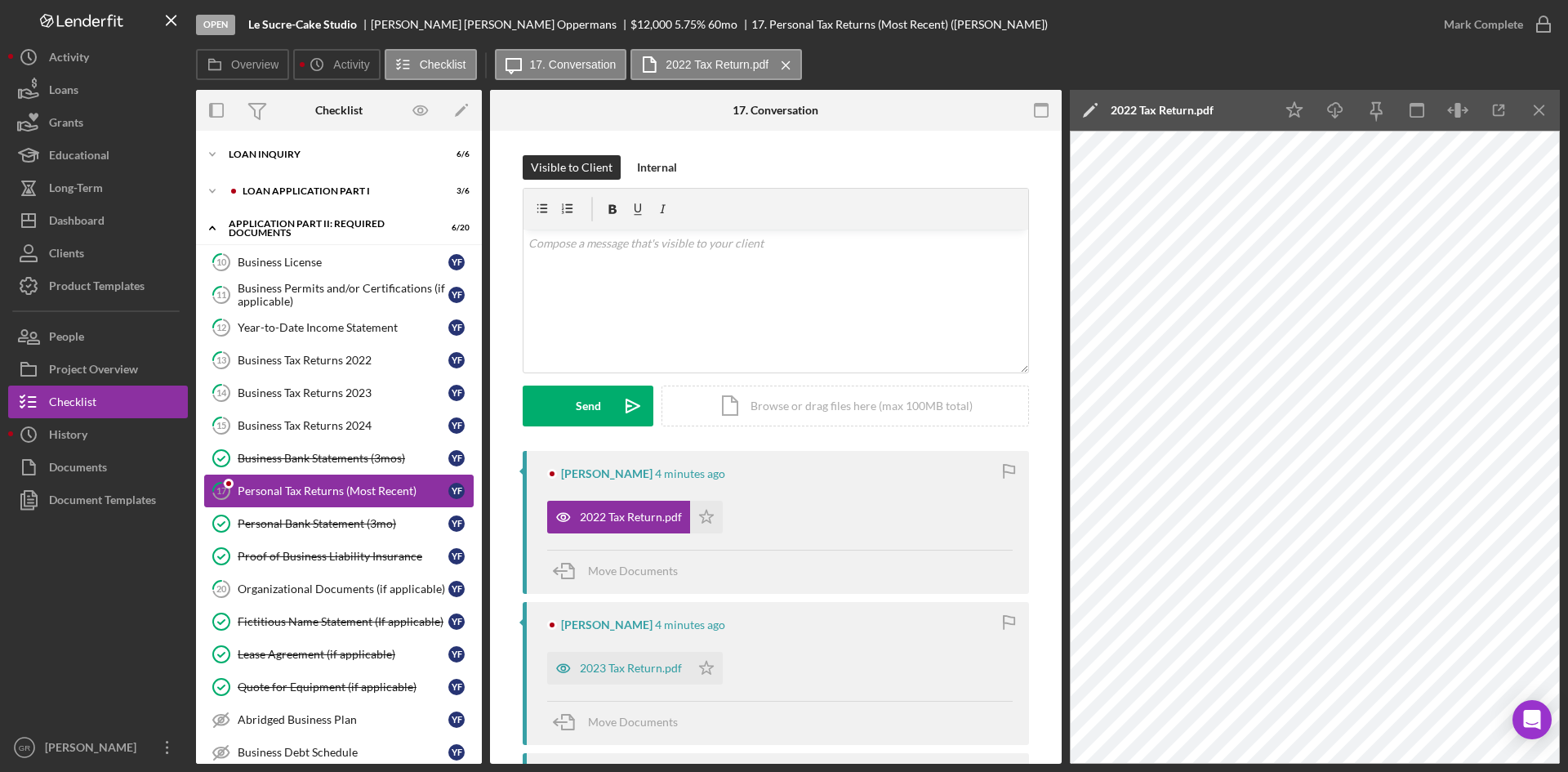
drag, startPoint x: 357, startPoint y: 491, endPoint x: 385, endPoint y: 478, distance: 30.9
click at [357, 491] on div "Personal Tax Returns (Most Recent)" at bounding box center [343, 491] width 211 height 13
click at [1543, 120] on icon "Icon/Menu Close" at bounding box center [1540, 111] width 36 height 36
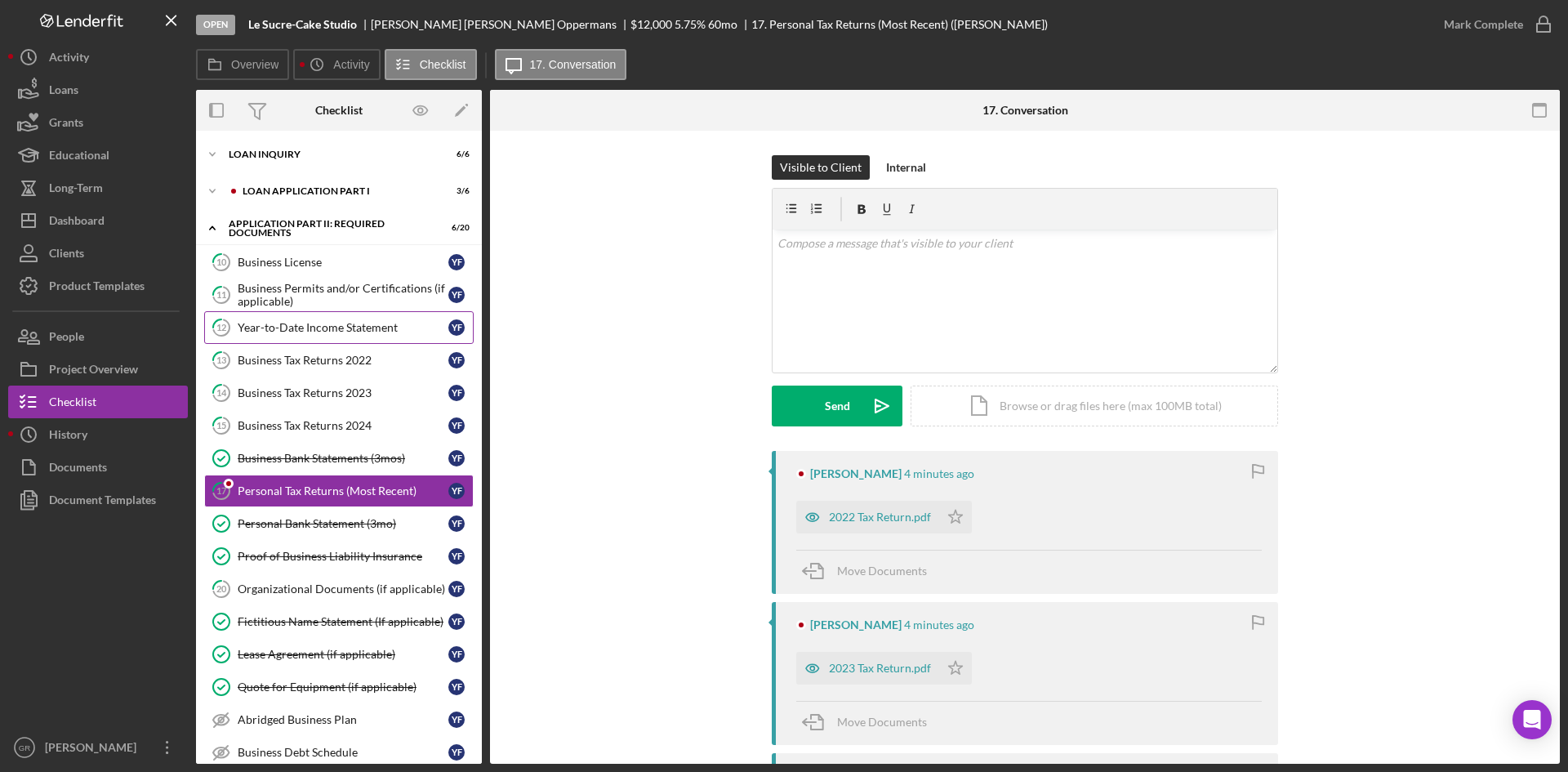
click at [295, 322] on div "Year-to-Date Income Statement" at bounding box center [343, 327] width 211 height 13
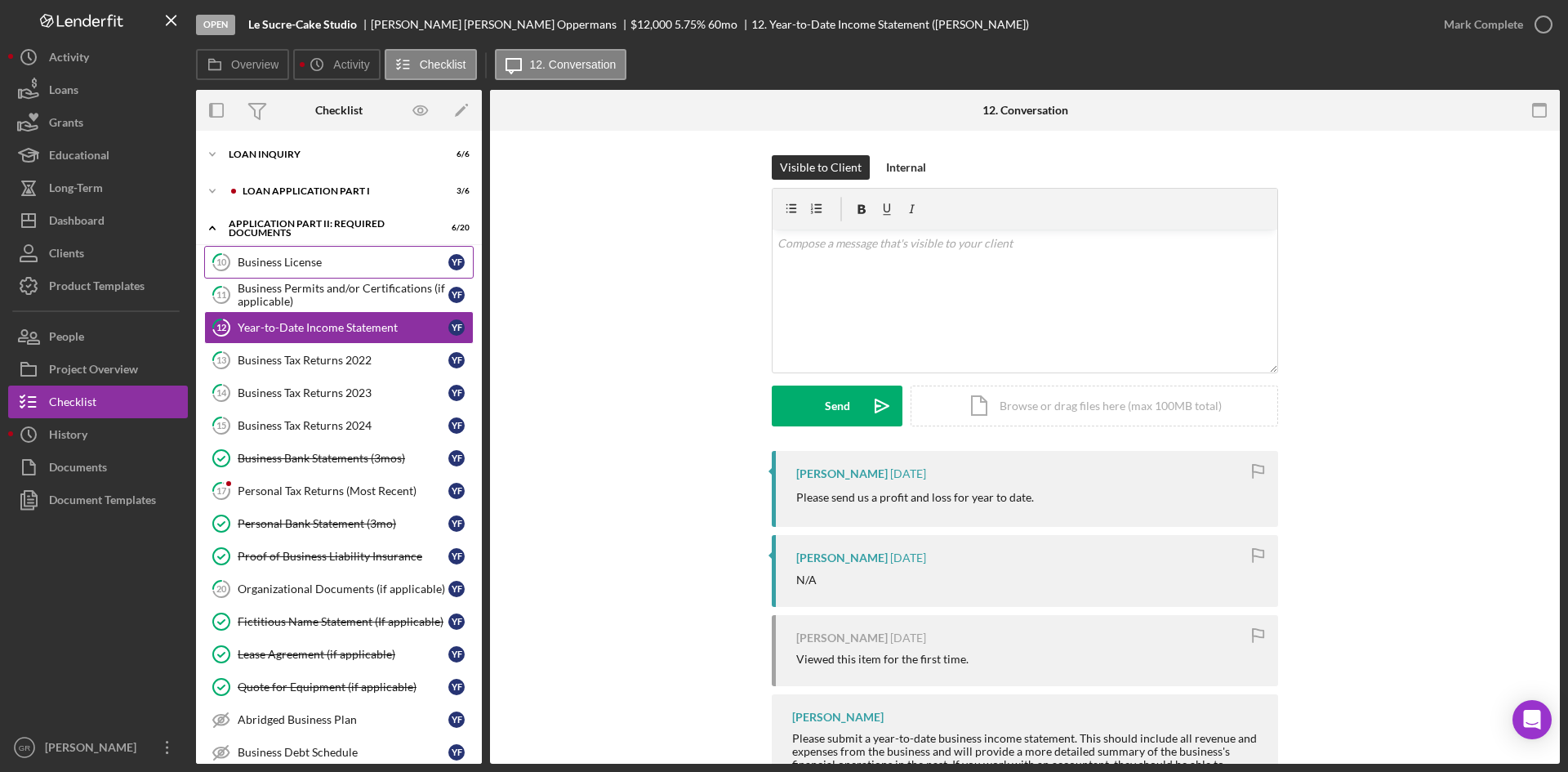
click at [337, 269] on div "Business License" at bounding box center [343, 262] width 211 height 13
